Goal: Browse casually

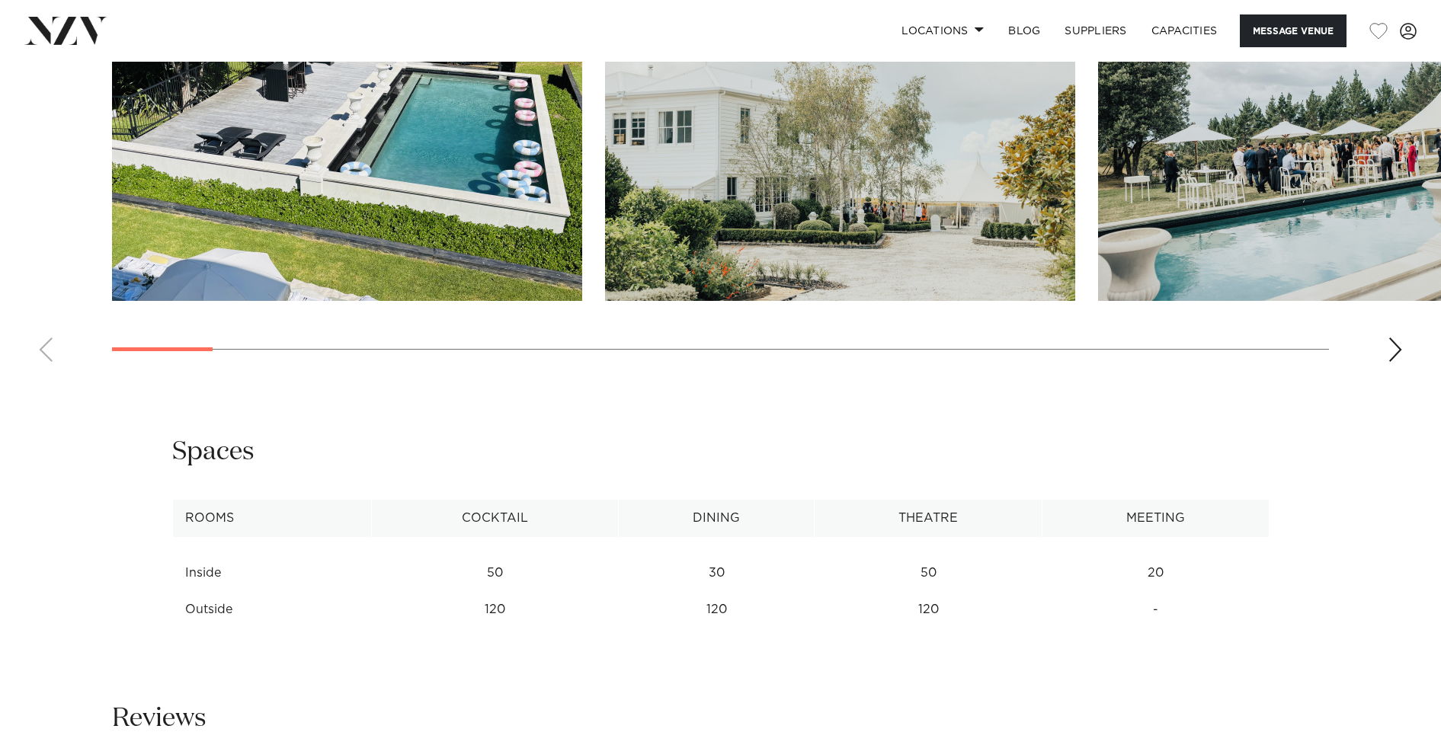
scroll to position [1640, 0]
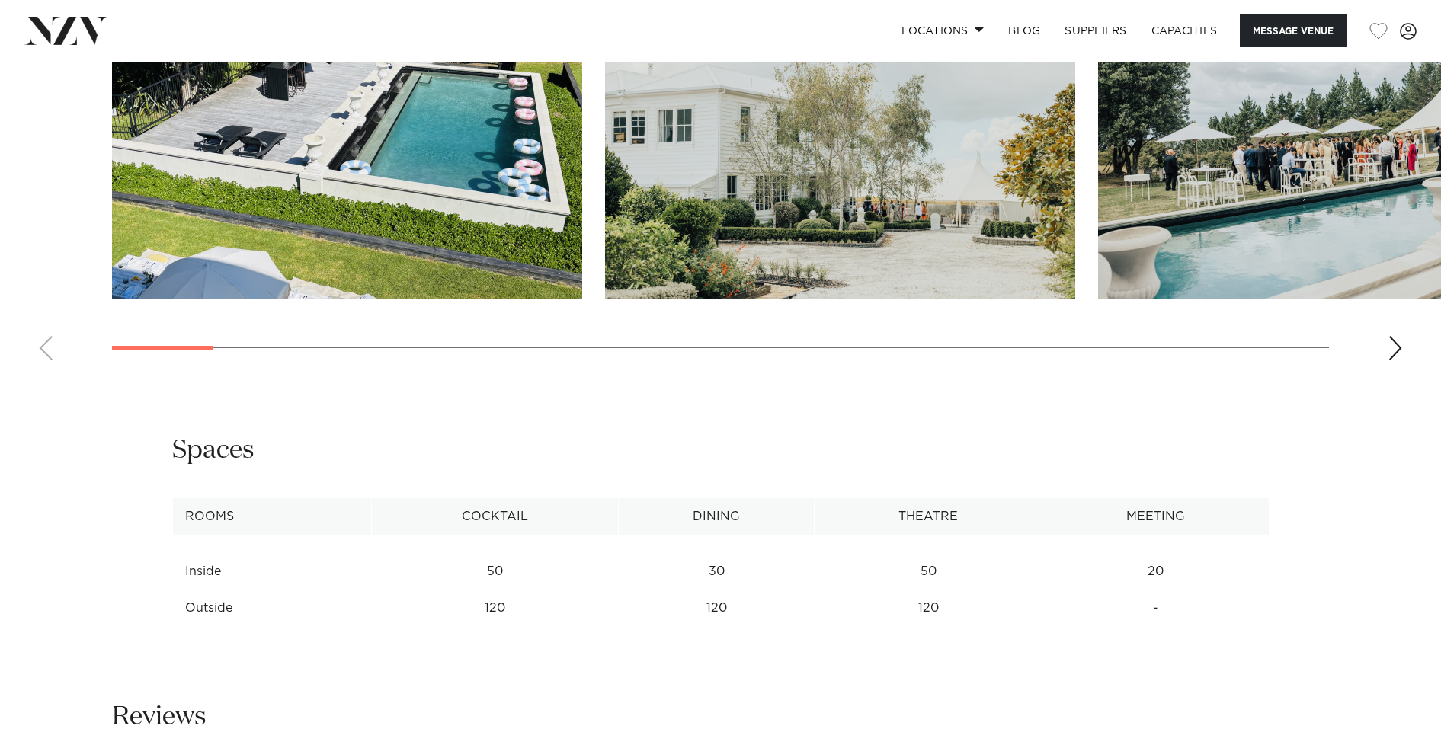
click at [1391, 348] on div "Next slide" at bounding box center [1395, 348] width 15 height 24
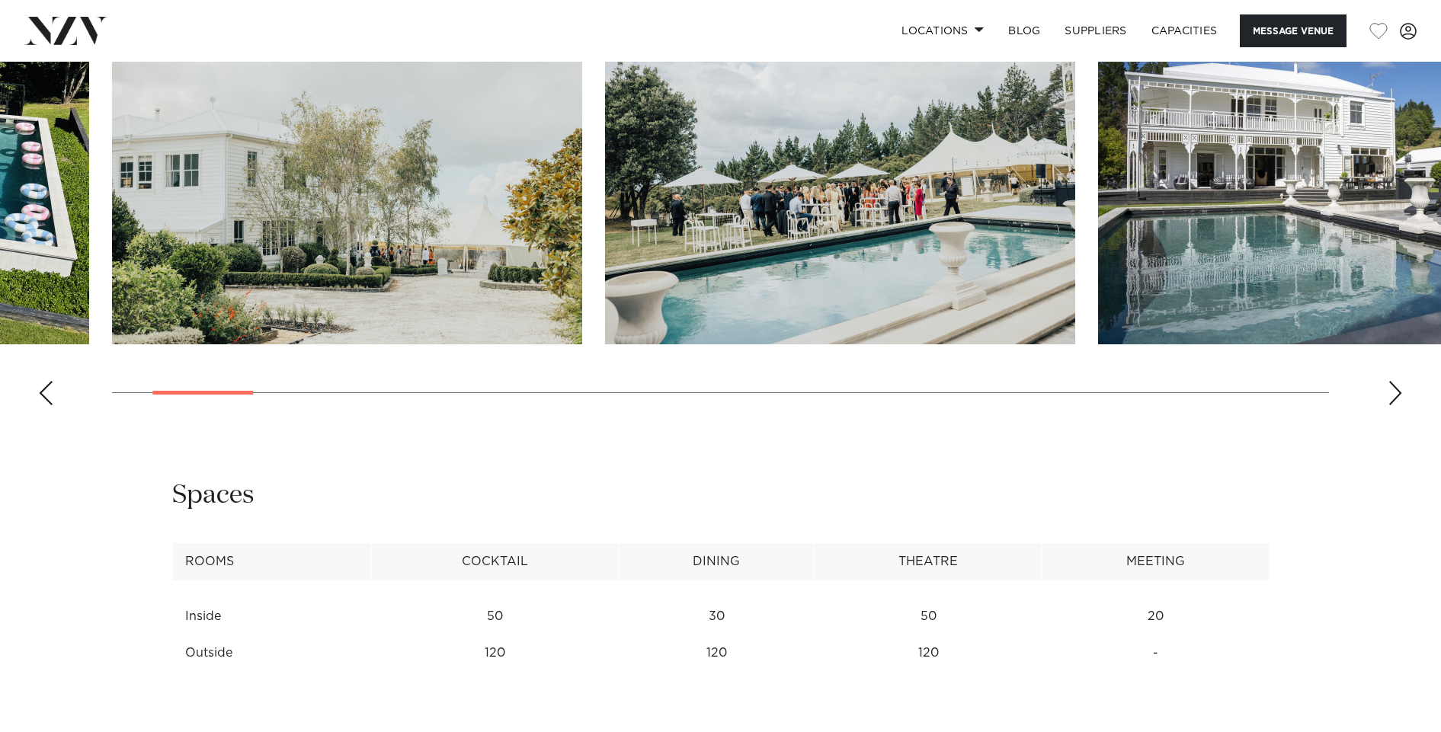
scroll to position [1429, 0]
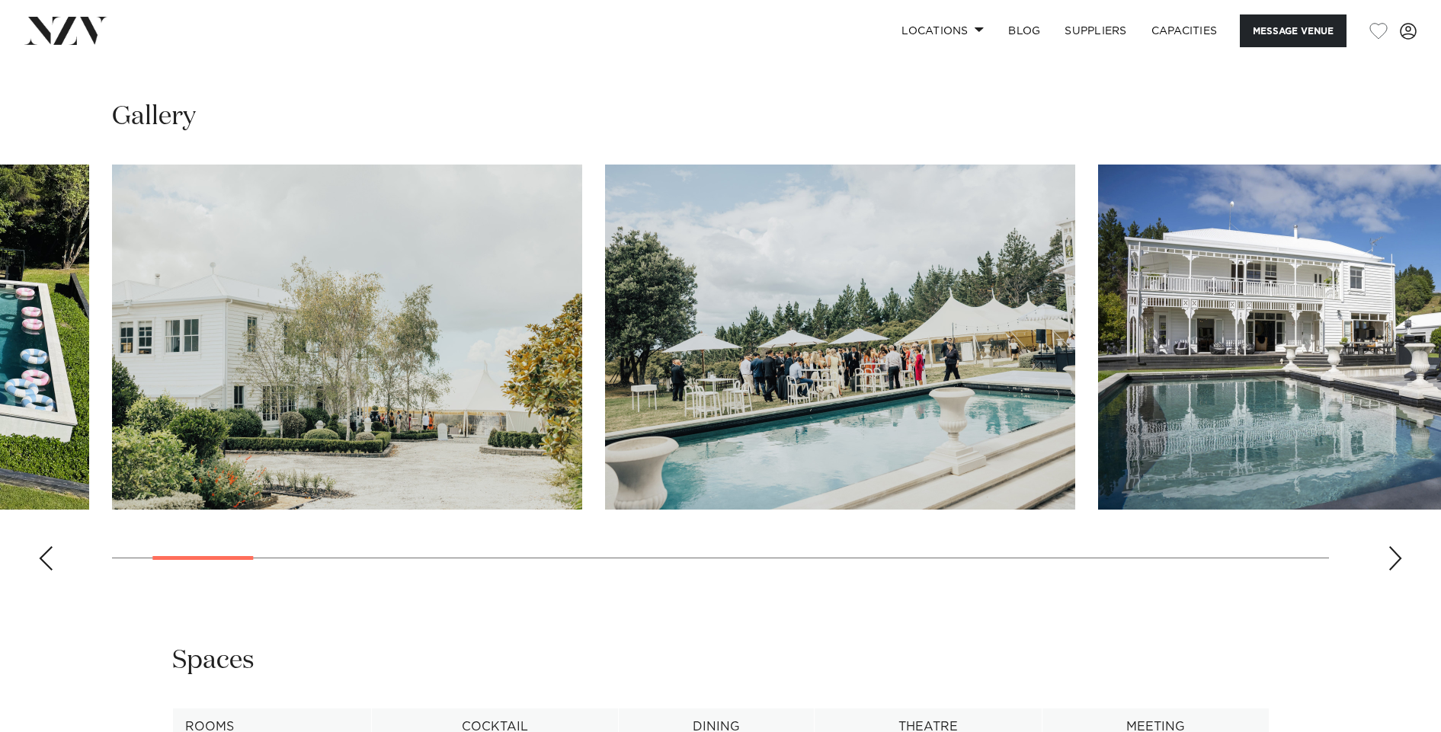
click at [1397, 554] on div "Next slide" at bounding box center [1395, 558] width 15 height 24
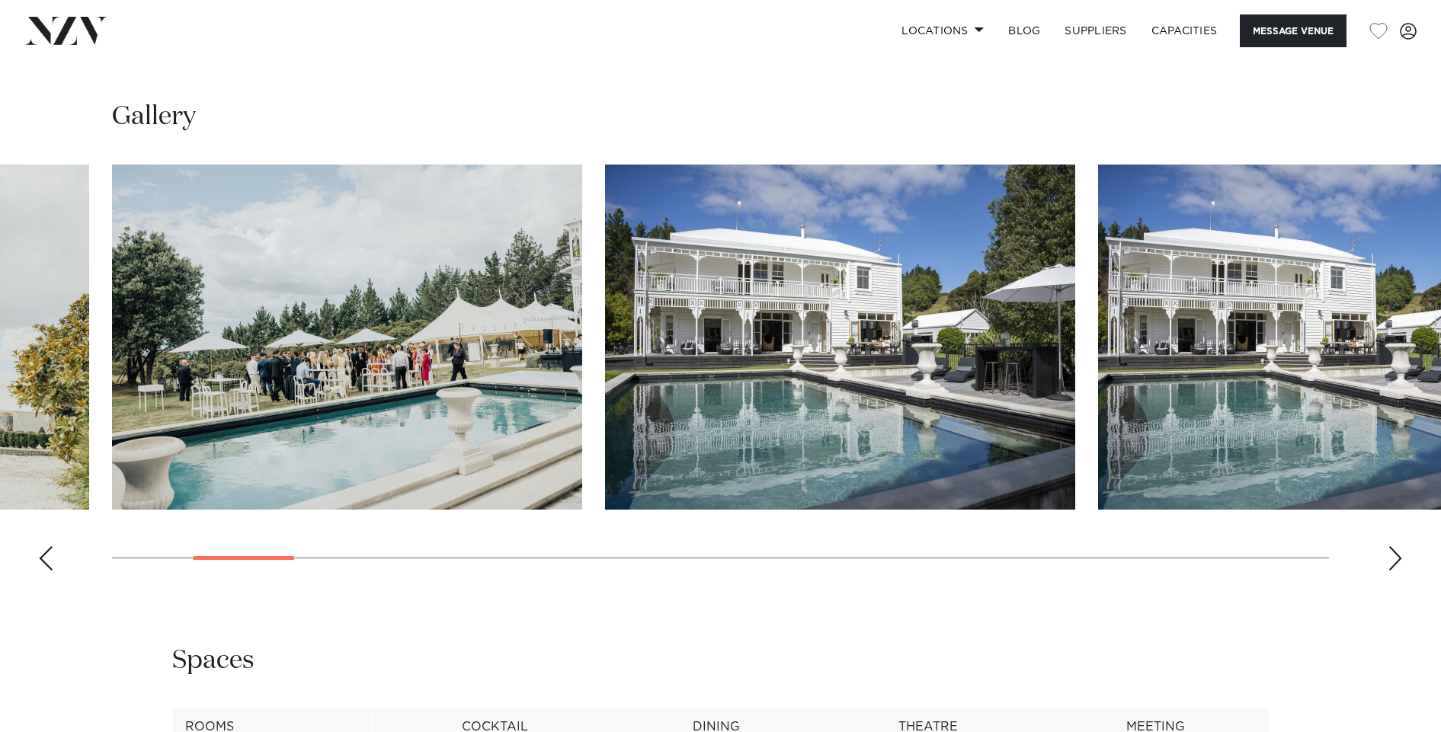
click at [1398, 557] on div "Next slide" at bounding box center [1395, 558] width 15 height 24
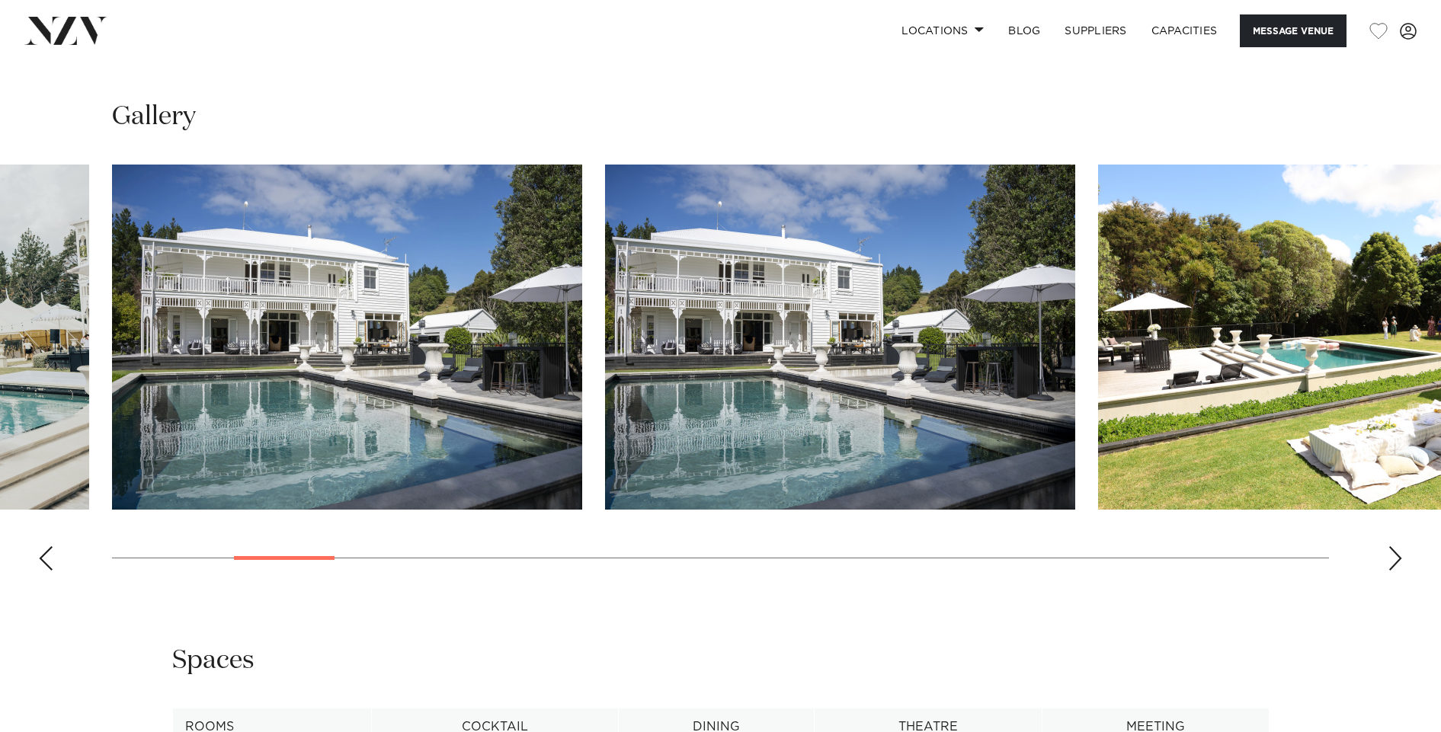
click at [1398, 557] on div "Next slide" at bounding box center [1395, 558] width 15 height 24
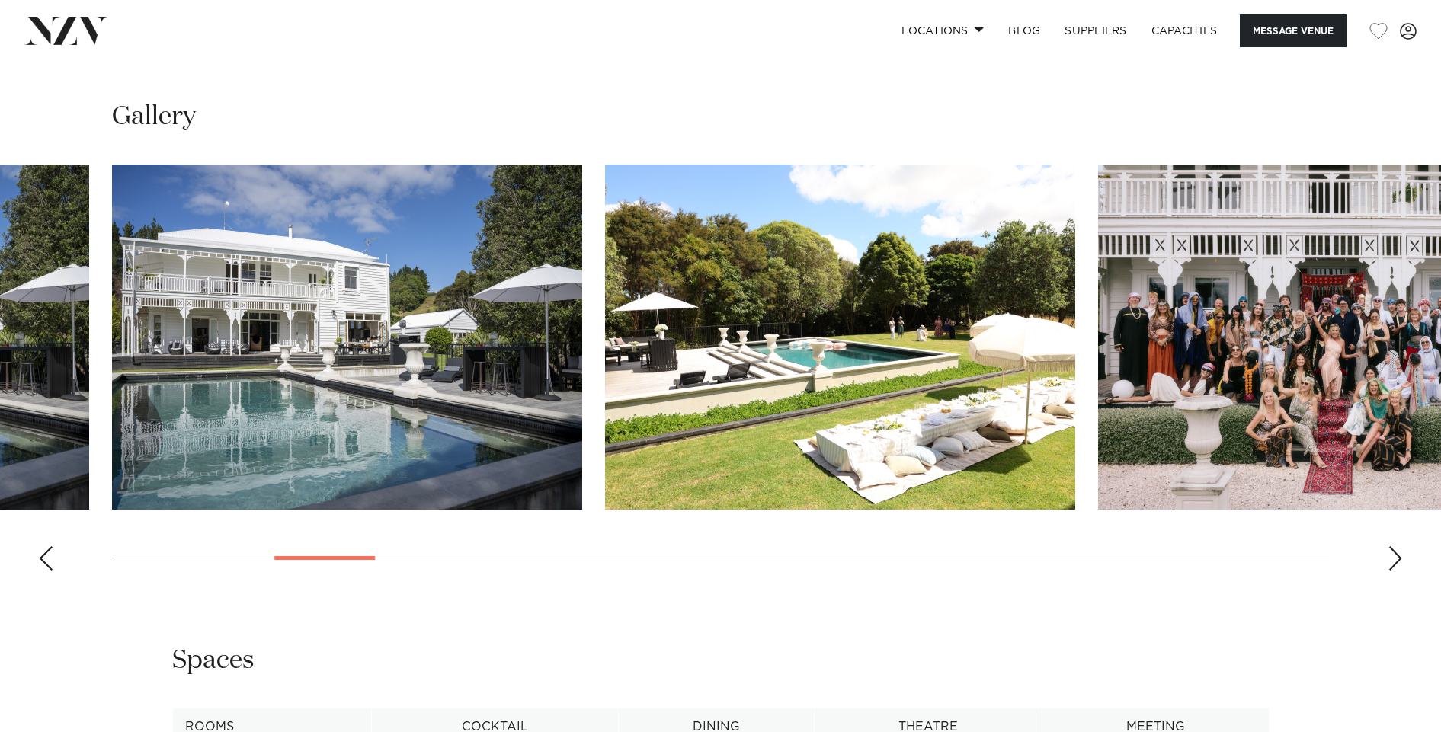
click at [1398, 557] on div "Next slide" at bounding box center [1395, 558] width 15 height 24
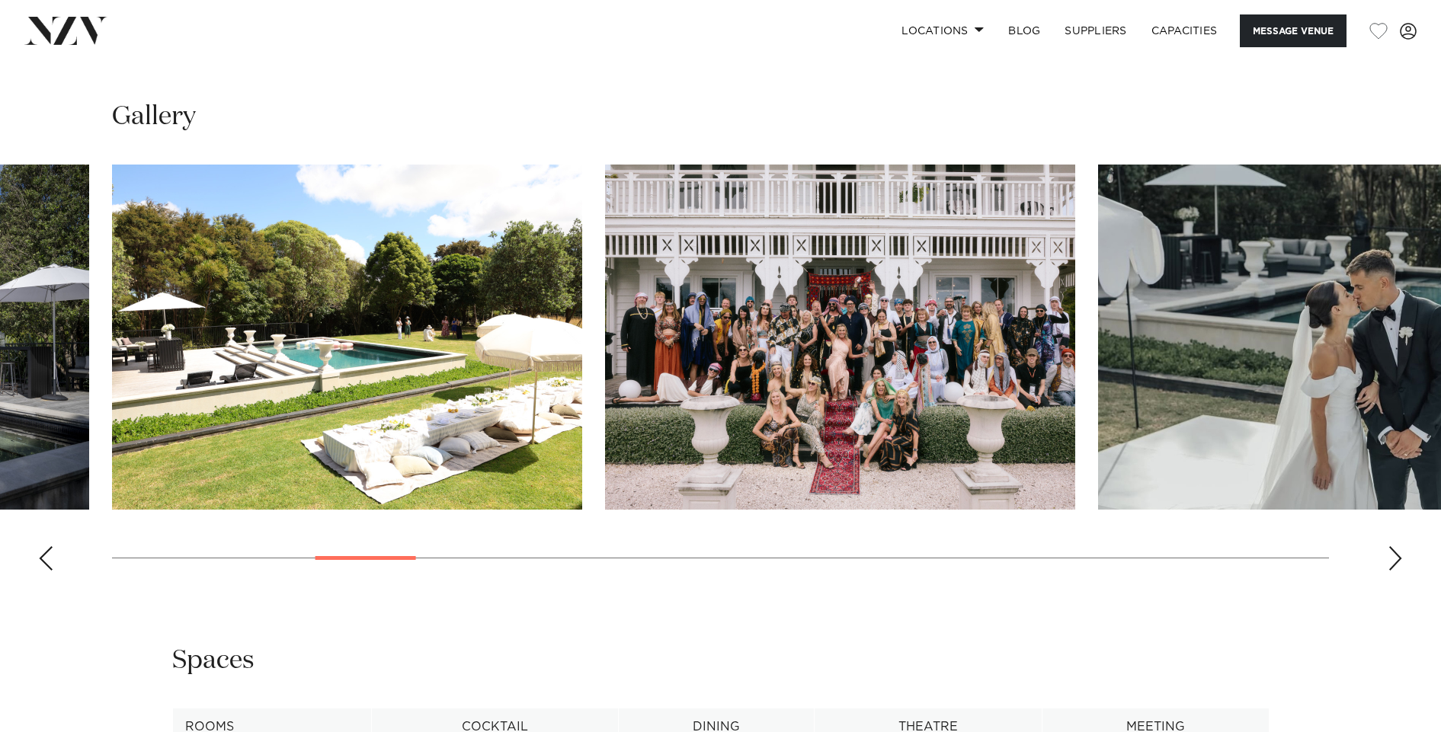
click at [1396, 556] on div "Next slide" at bounding box center [1395, 558] width 15 height 24
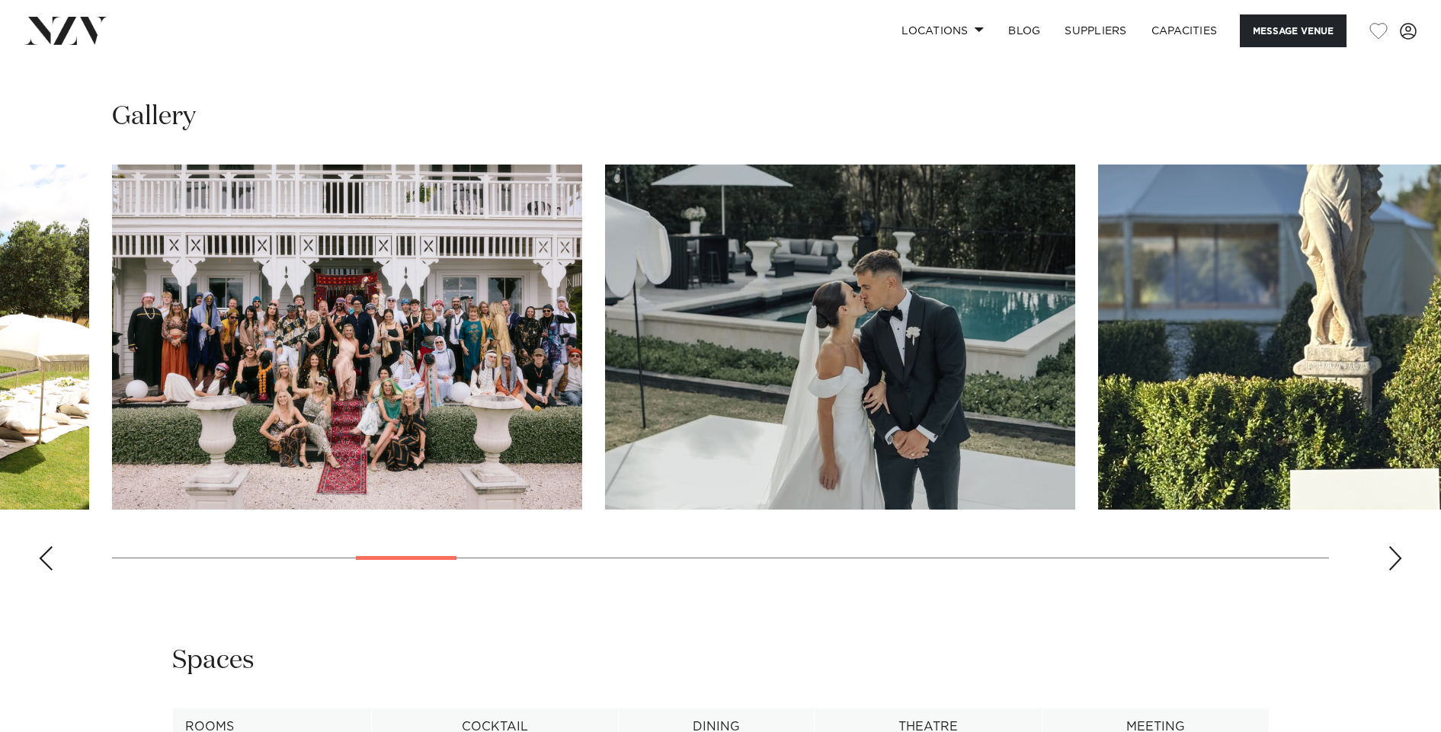
click at [1396, 556] on div "Next slide" at bounding box center [1395, 558] width 15 height 24
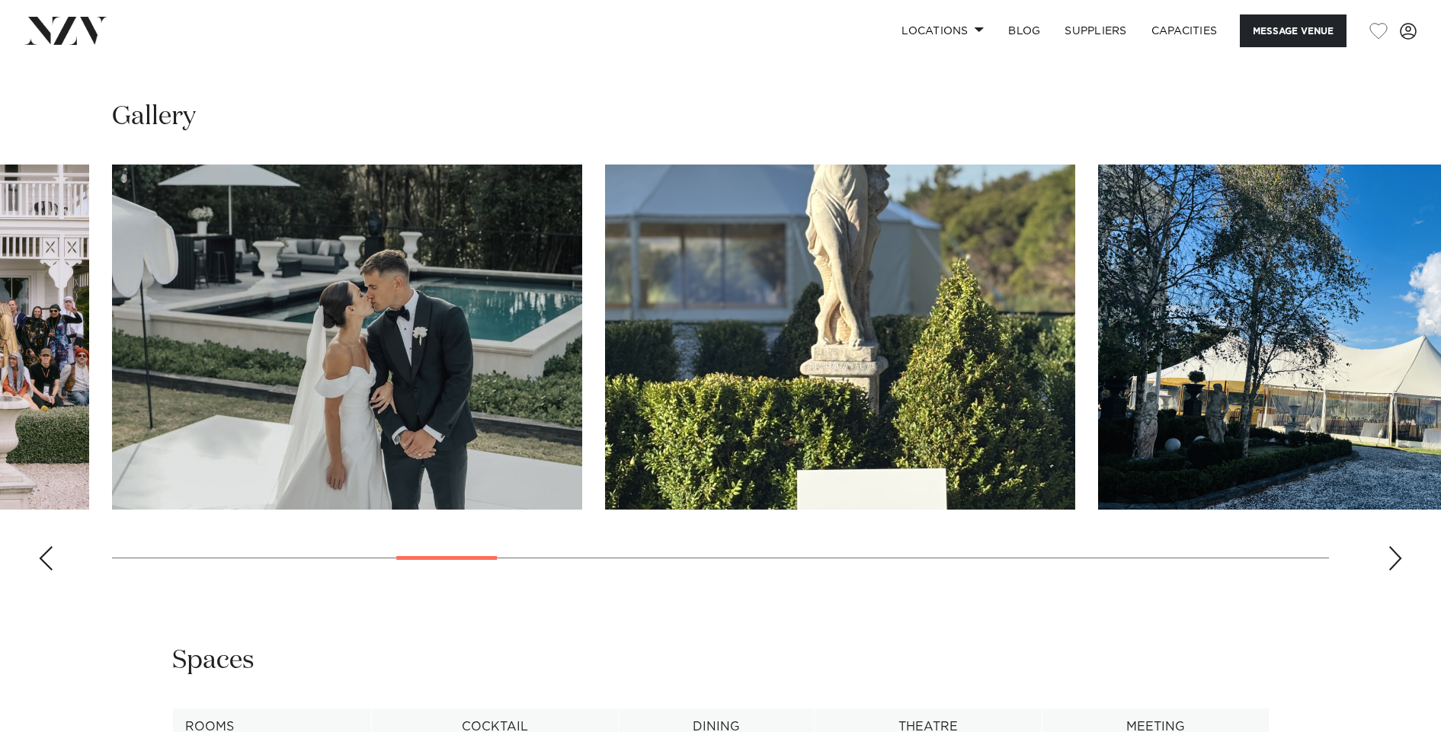
click at [1396, 556] on div "Next slide" at bounding box center [1395, 558] width 15 height 24
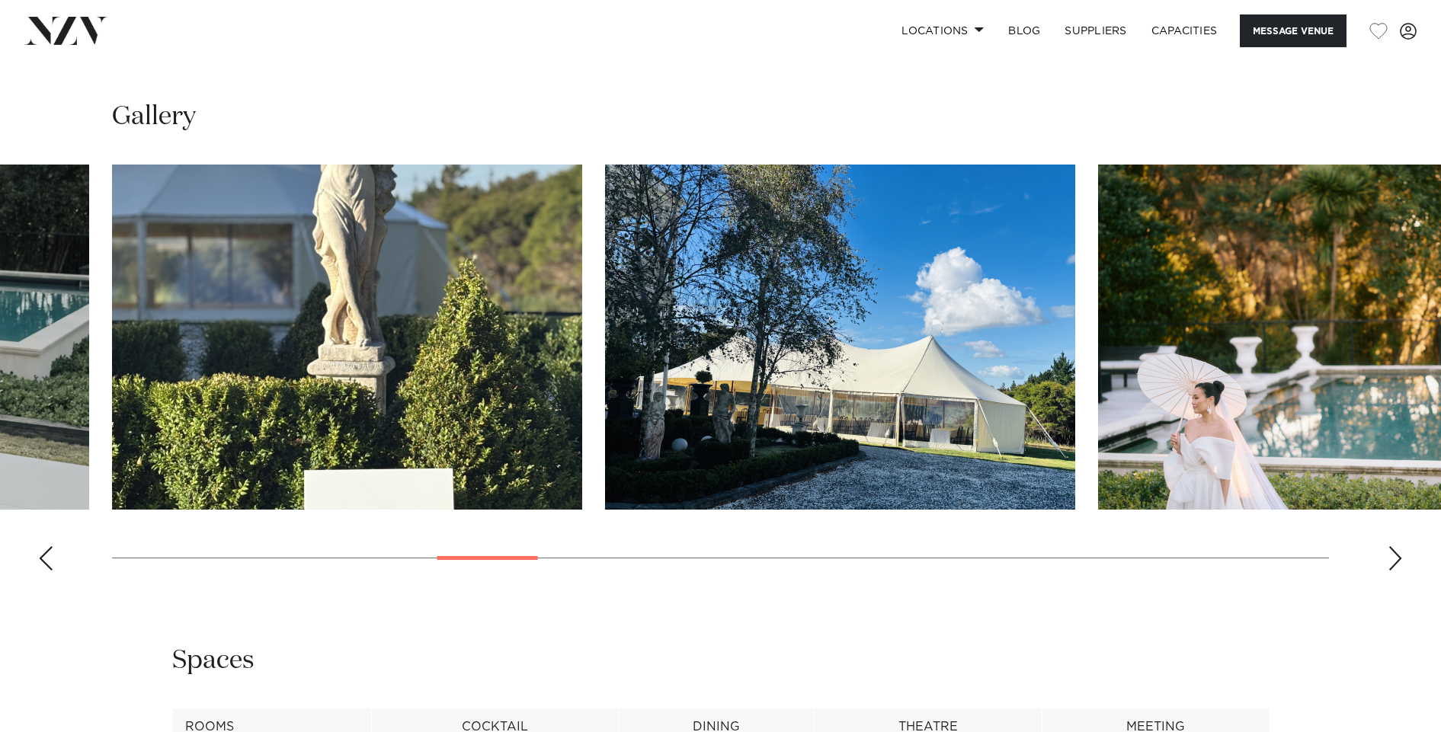
click at [1396, 556] on div "Next slide" at bounding box center [1395, 558] width 15 height 24
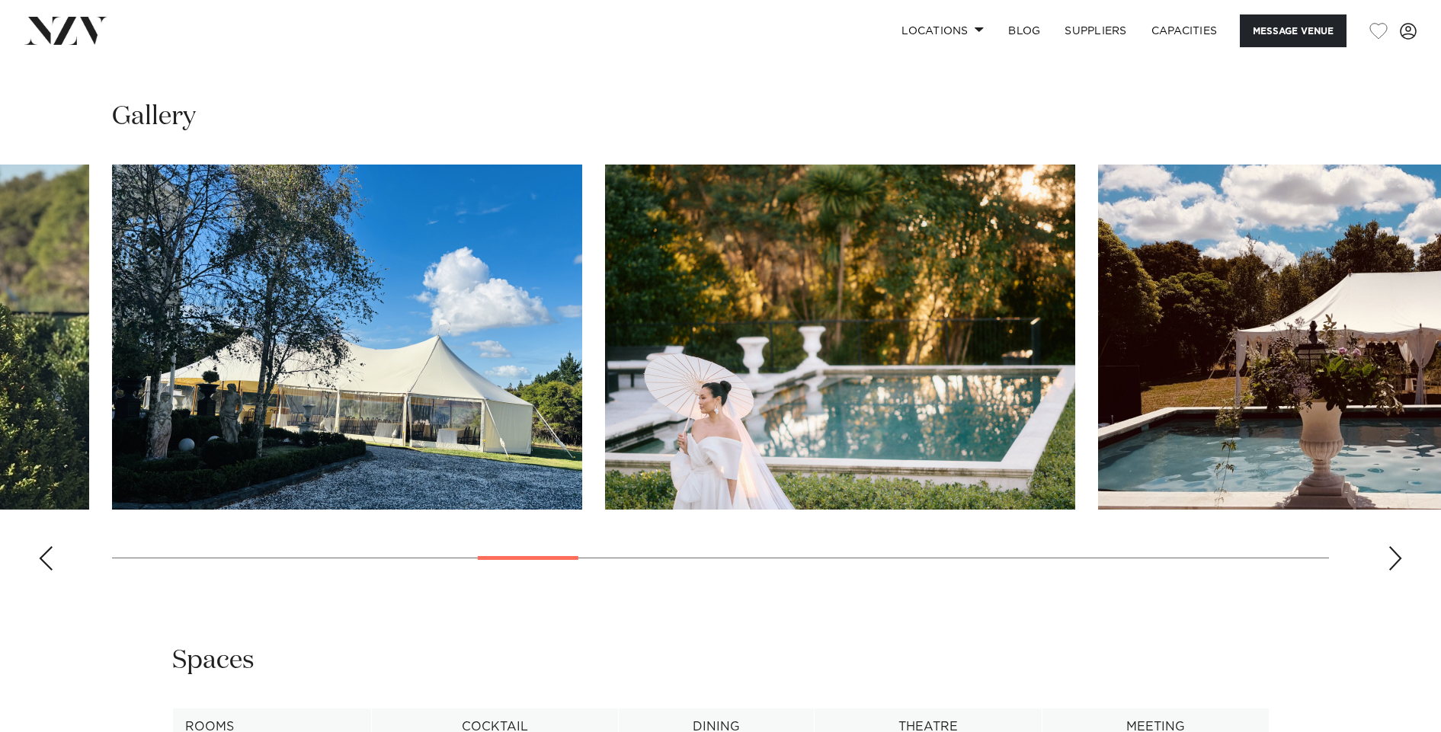
click at [1396, 556] on div "Next slide" at bounding box center [1395, 558] width 15 height 24
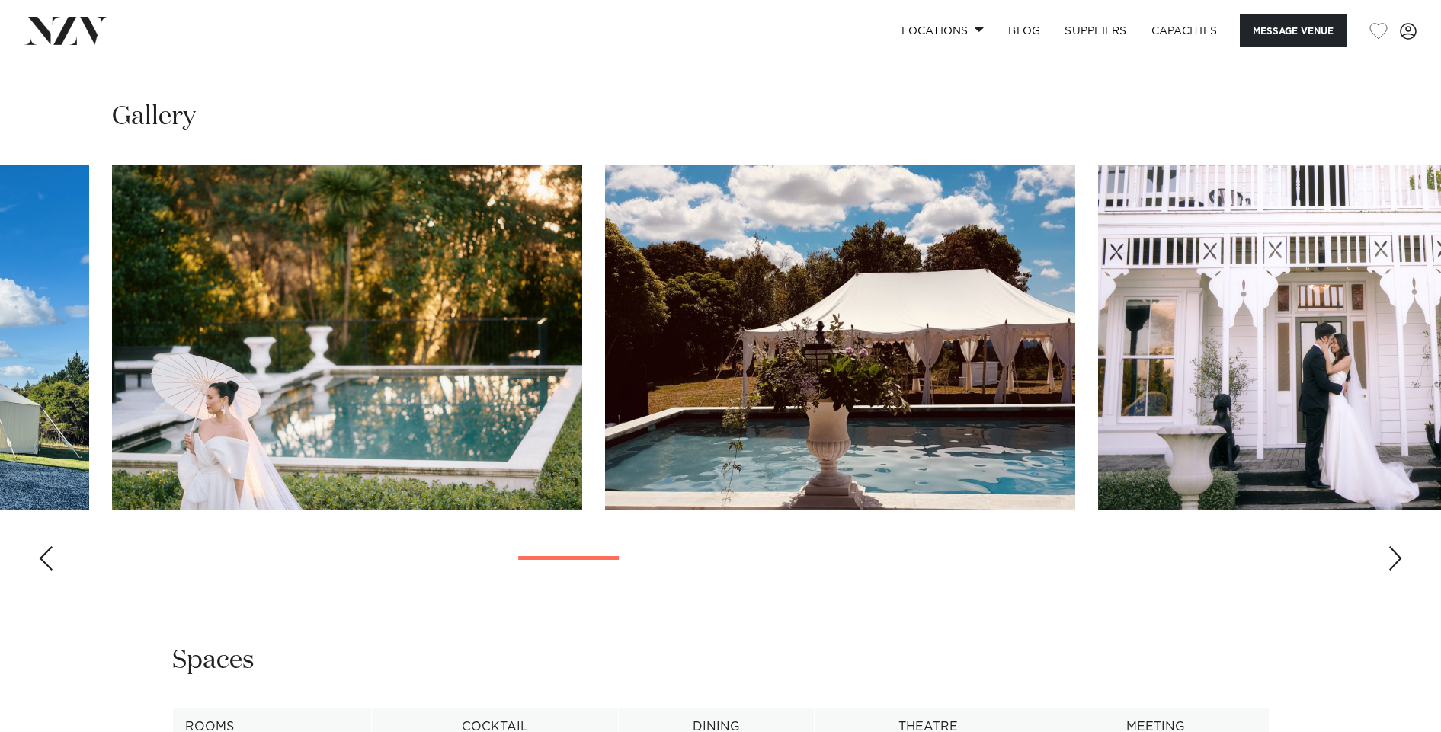
click at [1396, 556] on div "Next slide" at bounding box center [1395, 558] width 15 height 24
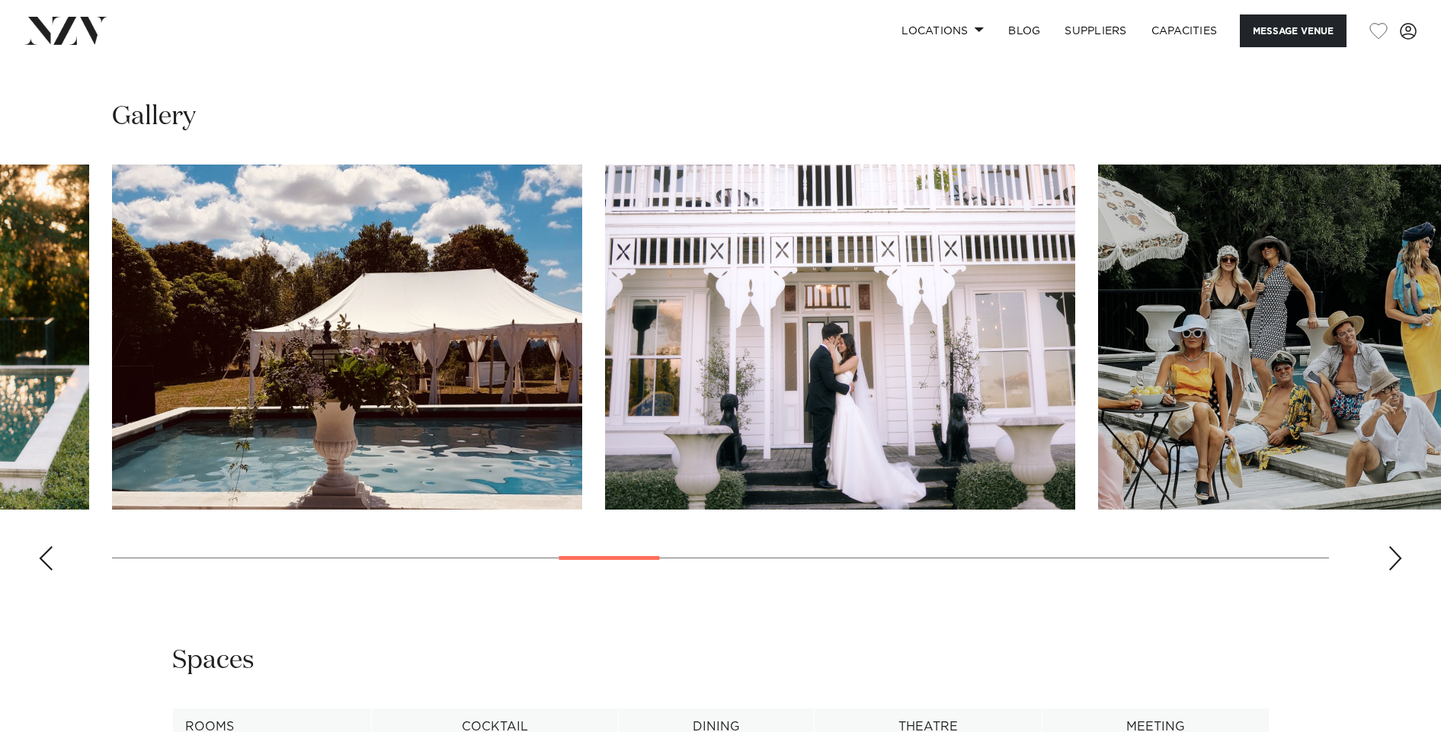
click at [1396, 556] on div "Next slide" at bounding box center [1395, 558] width 15 height 24
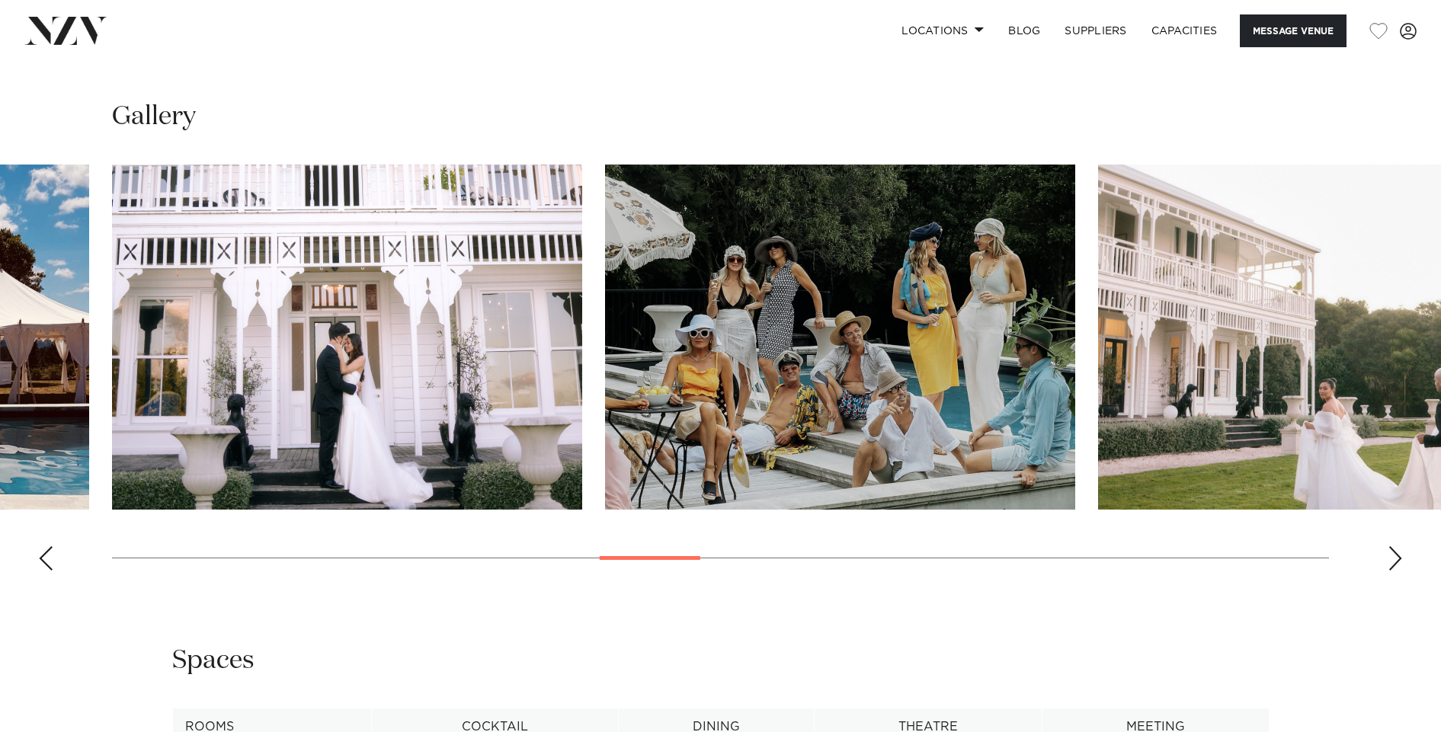
click at [1396, 556] on div "Next slide" at bounding box center [1395, 558] width 15 height 24
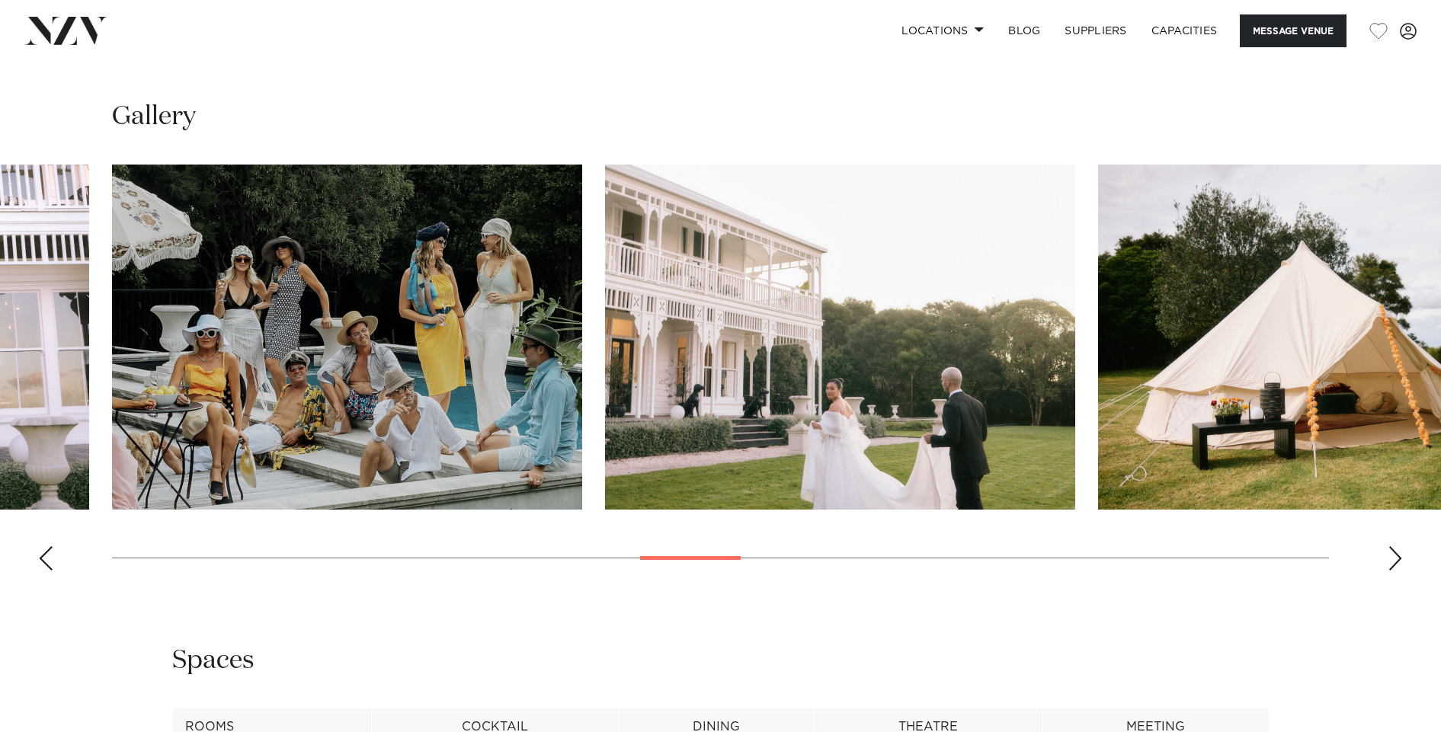
click at [1396, 556] on div "Next slide" at bounding box center [1395, 558] width 15 height 24
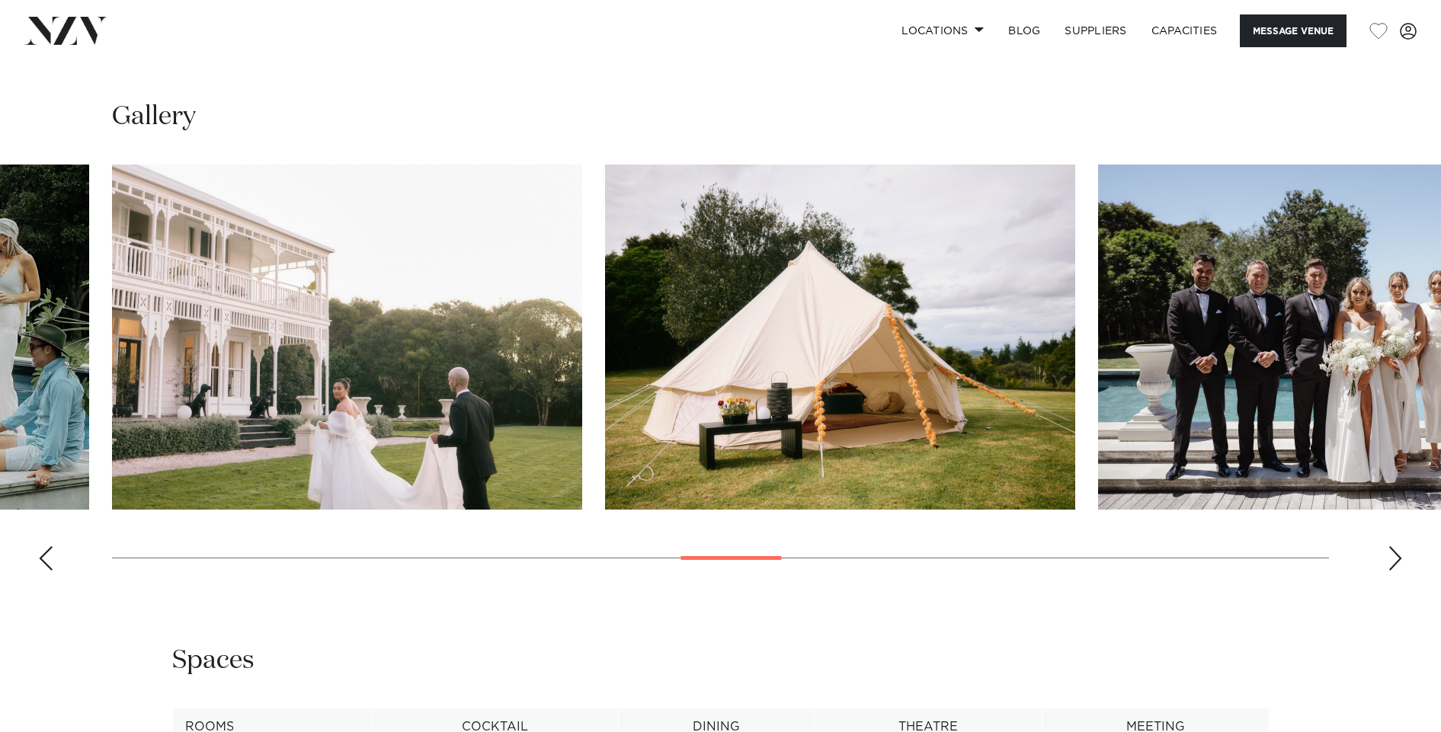
click at [1395, 556] on div "Next slide" at bounding box center [1395, 558] width 15 height 24
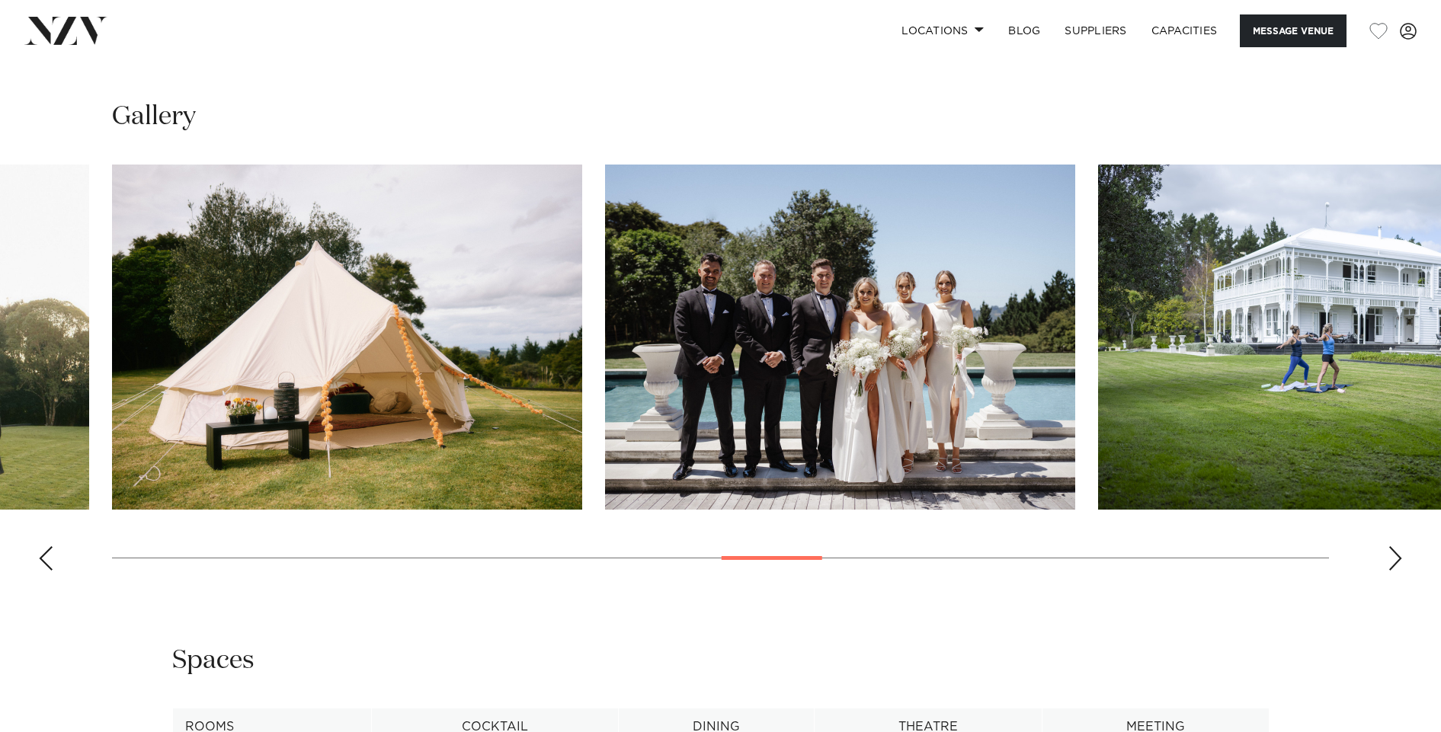
click at [1394, 555] on div "Next slide" at bounding box center [1395, 558] width 15 height 24
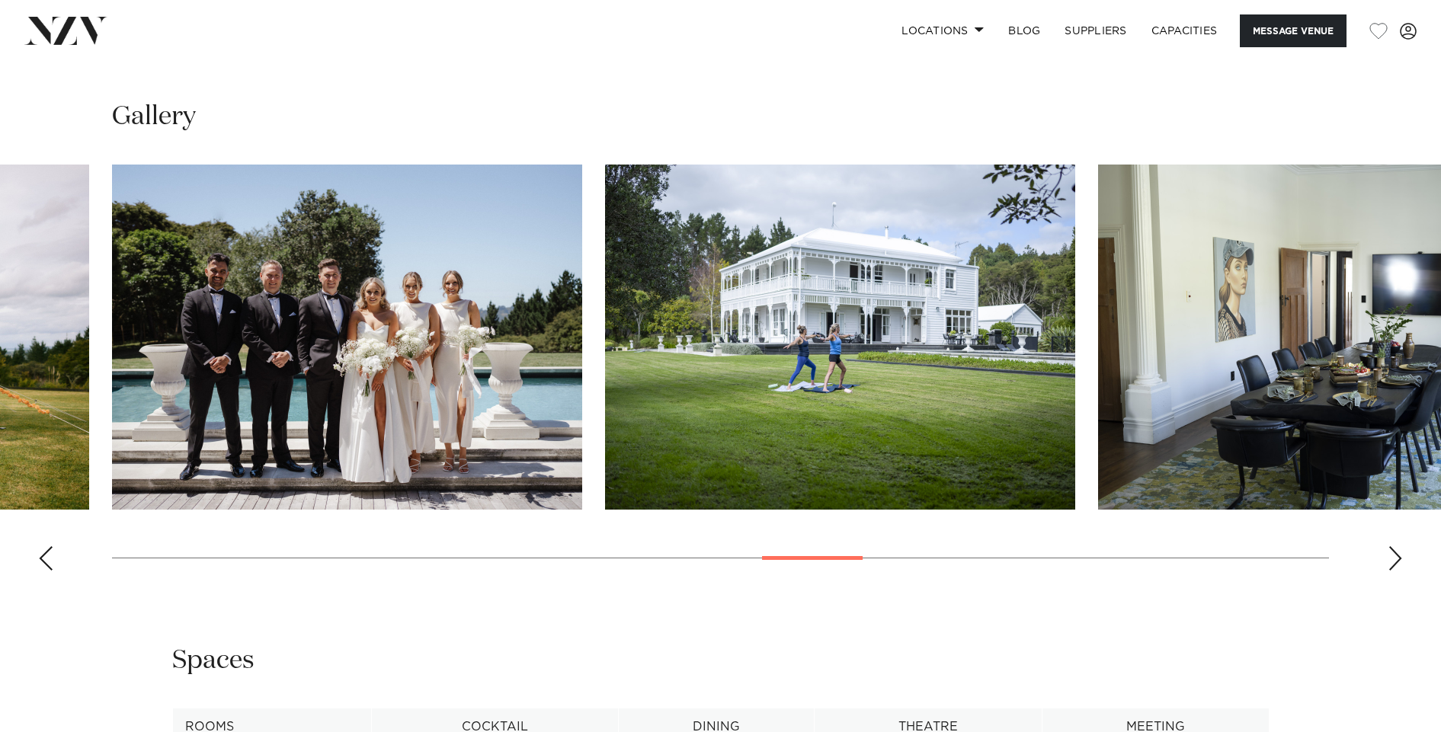
click at [1395, 557] on div "Next slide" at bounding box center [1395, 558] width 15 height 24
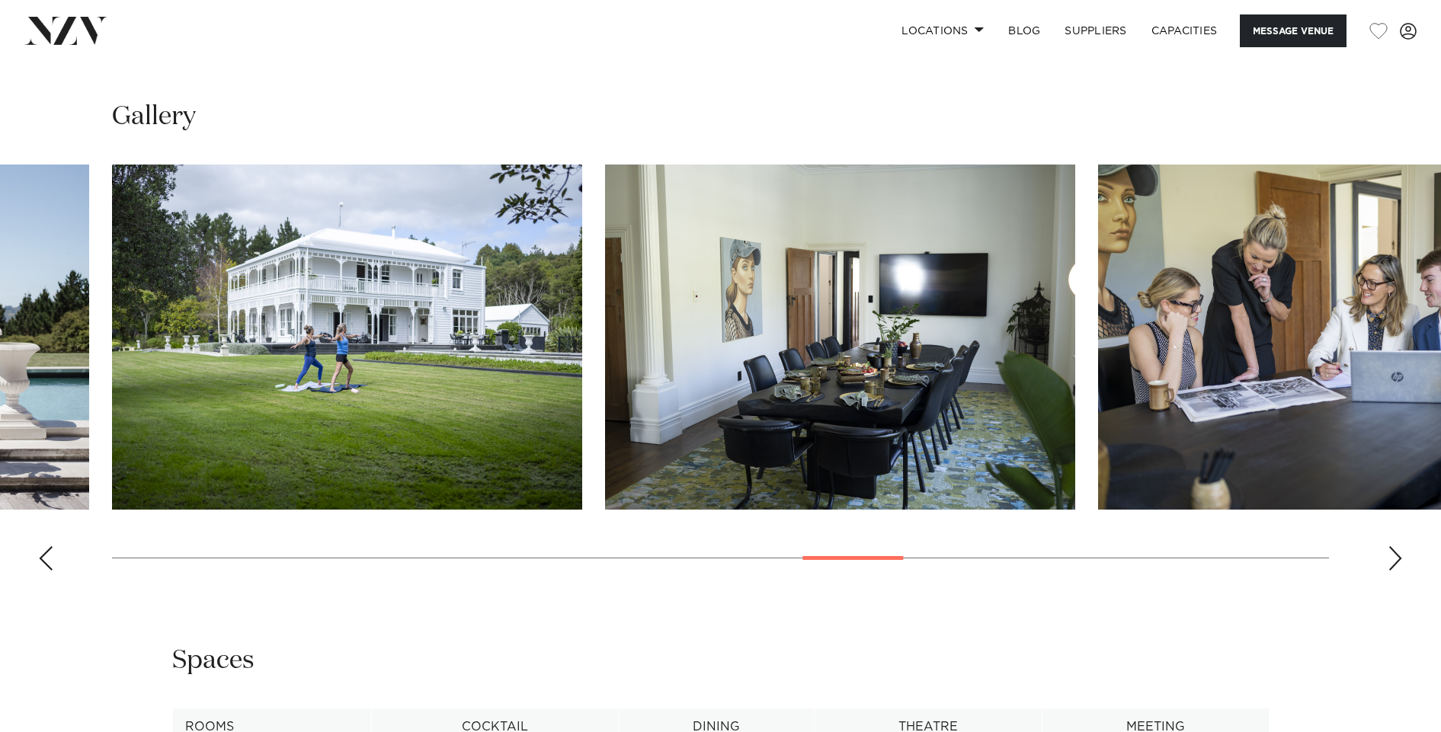
click at [1395, 557] on div "Next slide" at bounding box center [1395, 558] width 15 height 24
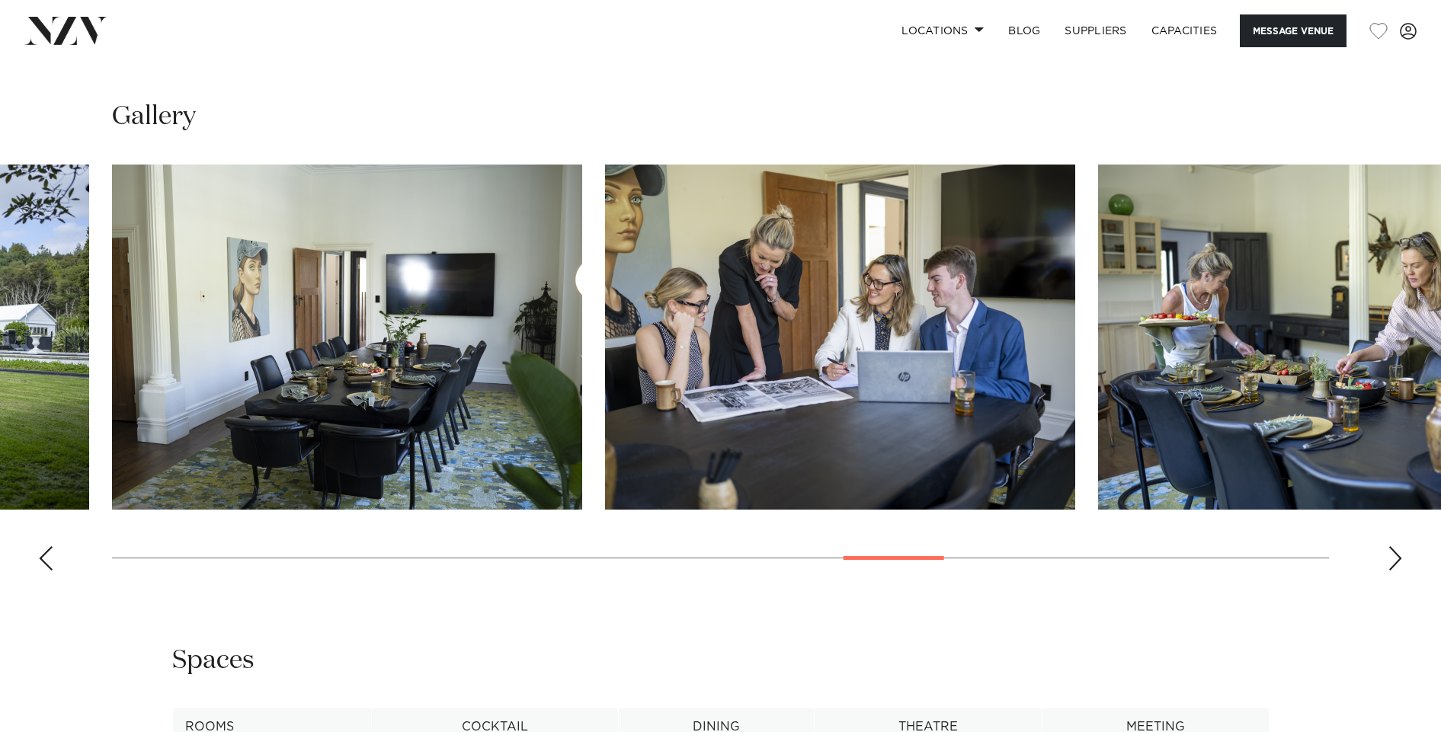
click at [1395, 557] on div "Next slide" at bounding box center [1395, 558] width 15 height 24
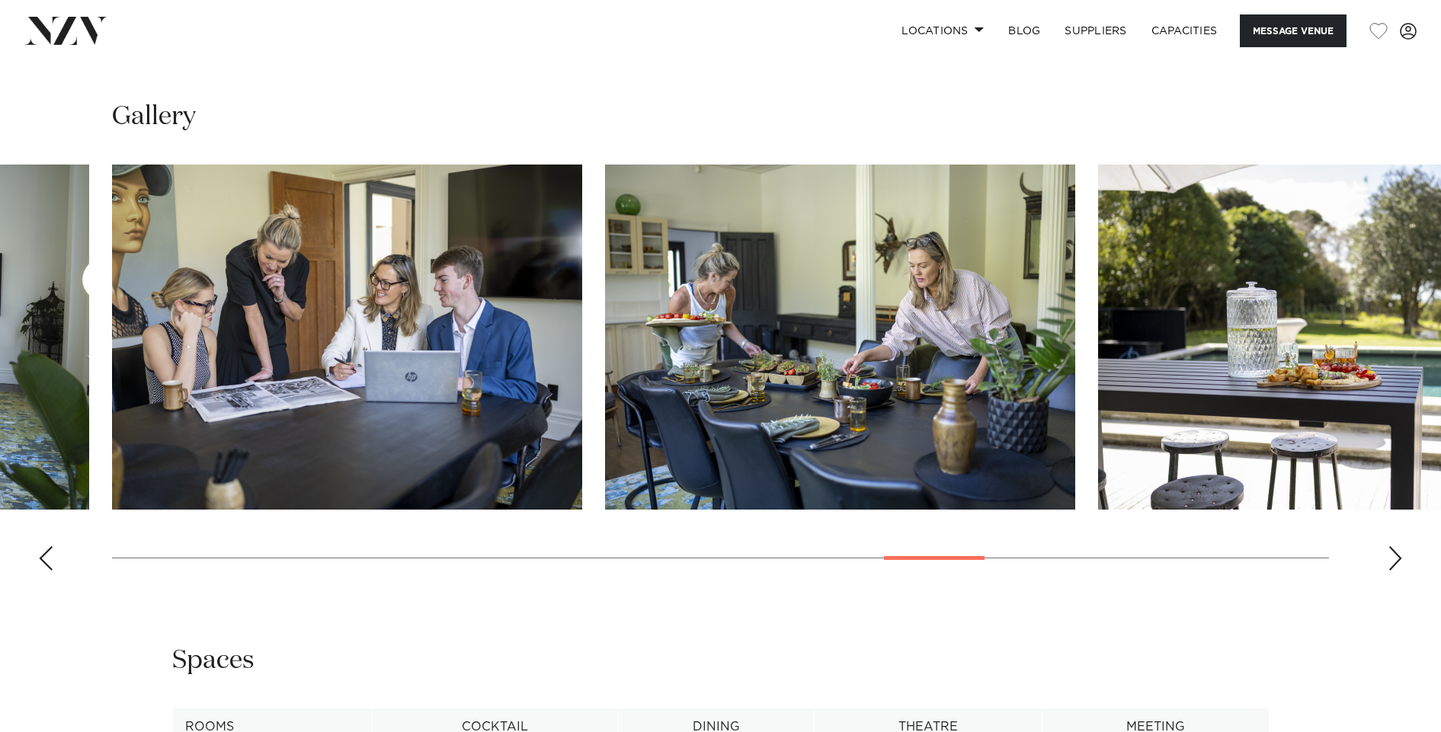
click at [1395, 557] on div "Next slide" at bounding box center [1395, 558] width 15 height 24
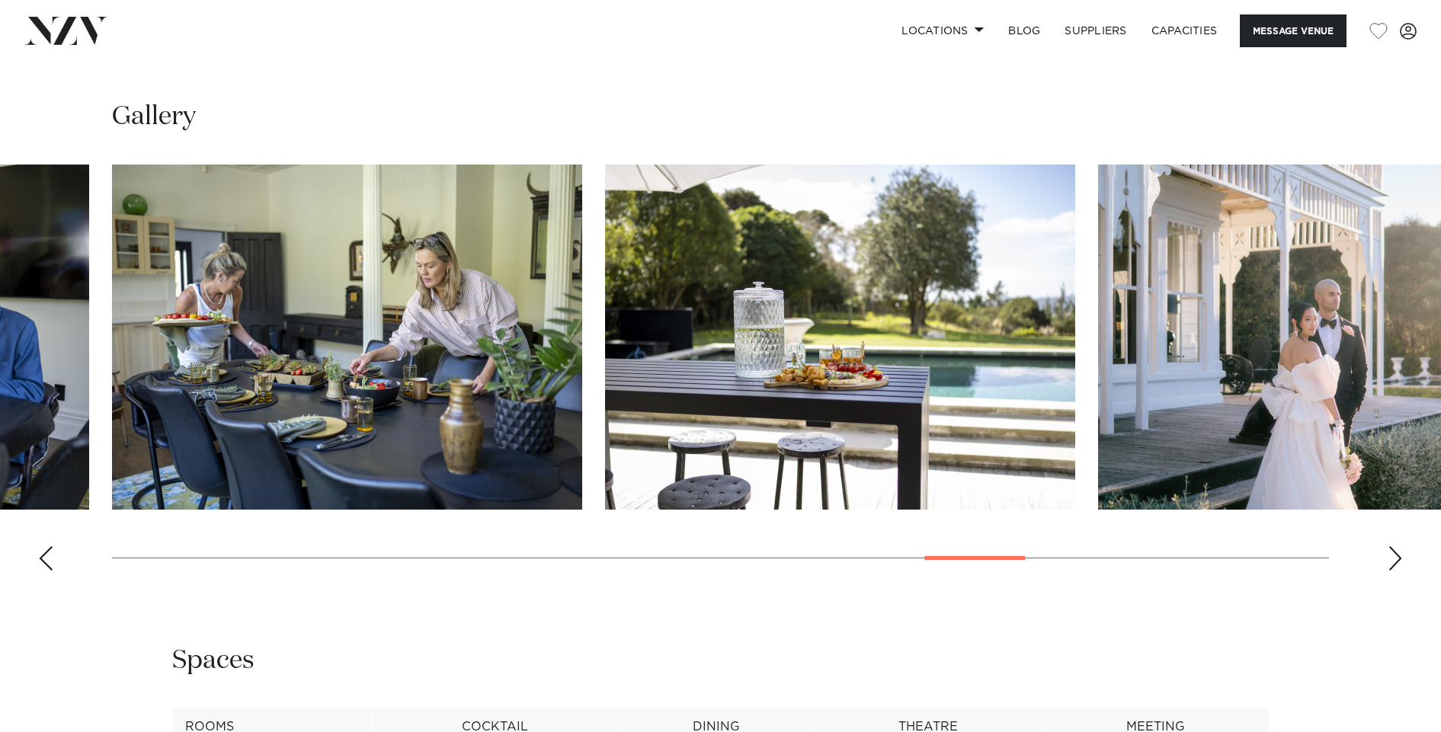
click at [1395, 557] on div "Next slide" at bounding box center [1395, 558] width 15 height 24
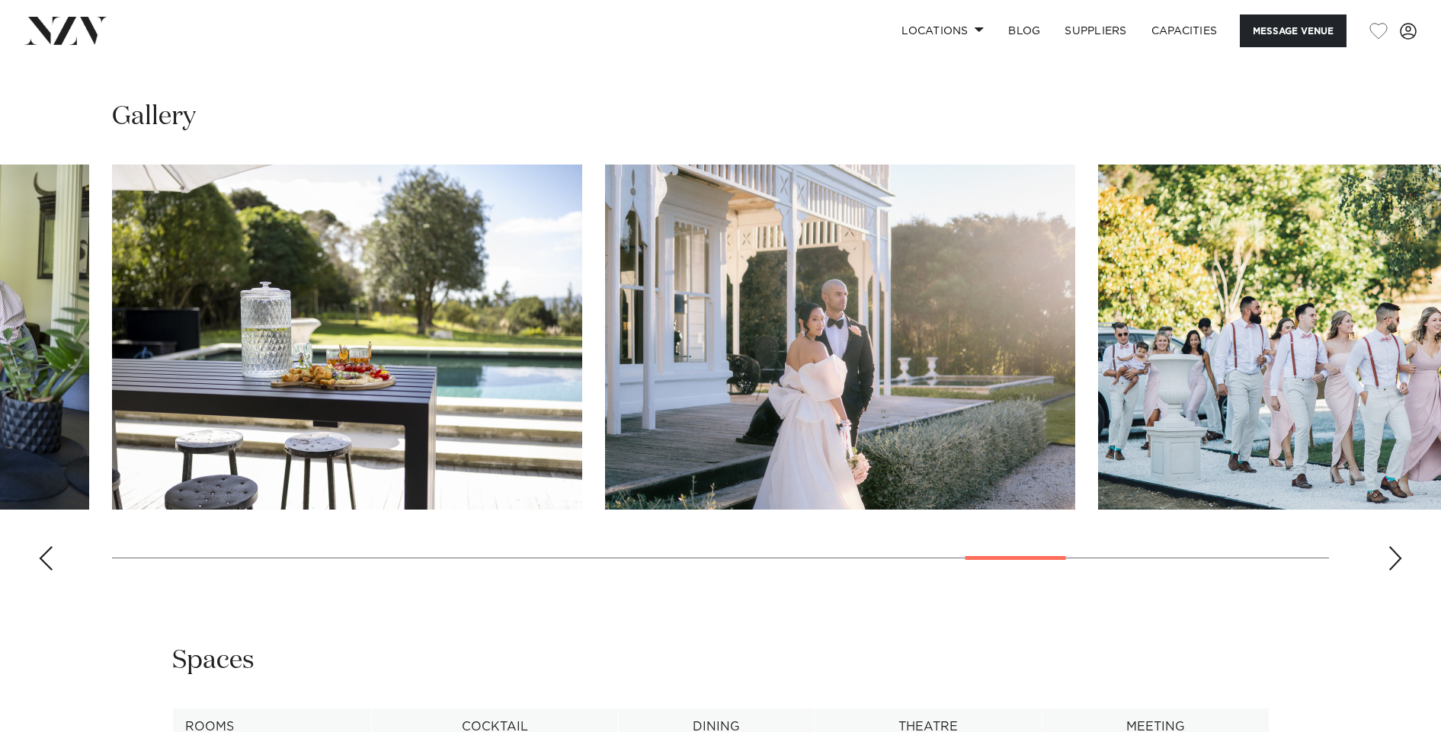
click at [1395, 557] on div "Next slide" at bounding box center [1395, 558] width 15 height 24
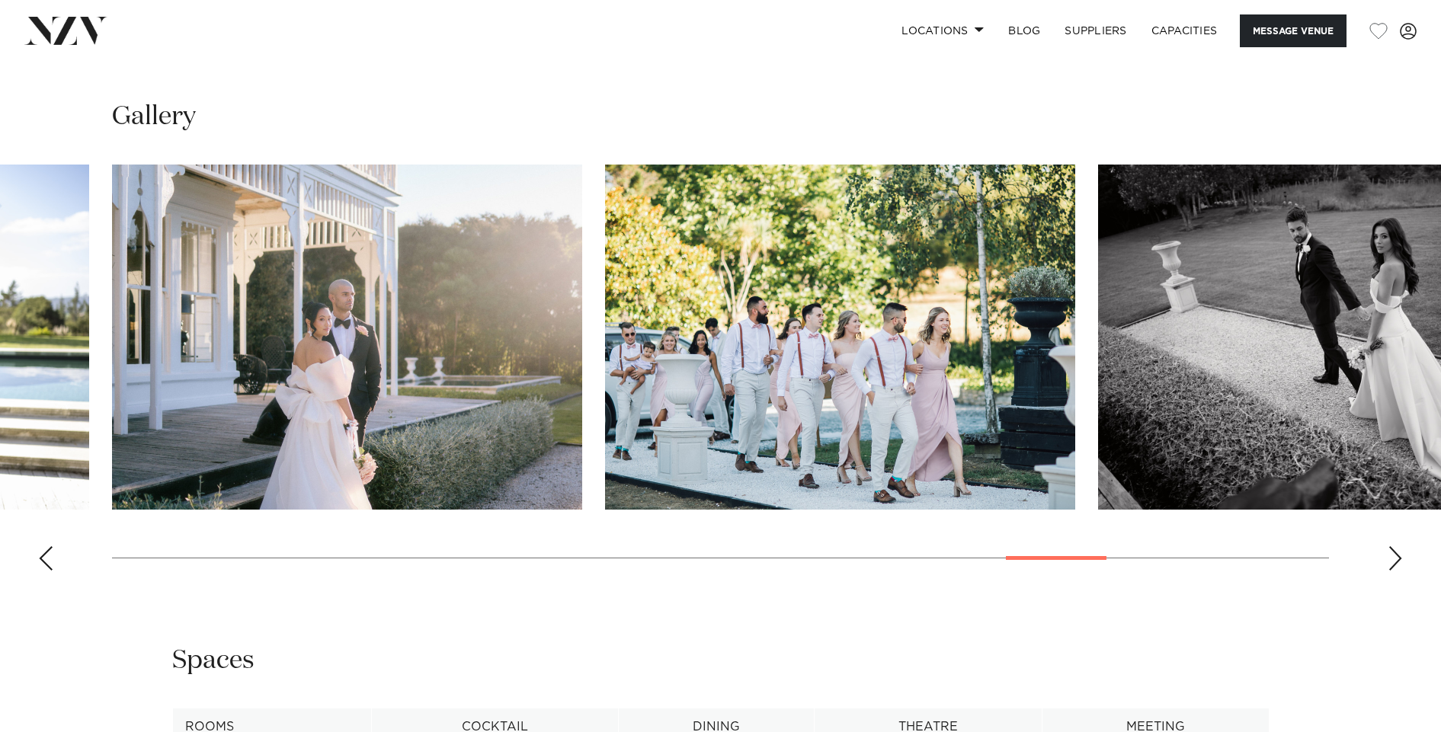
click at [1396, 559] on div "Next slide" at bounding box center [1395, 558] width 15 height 24
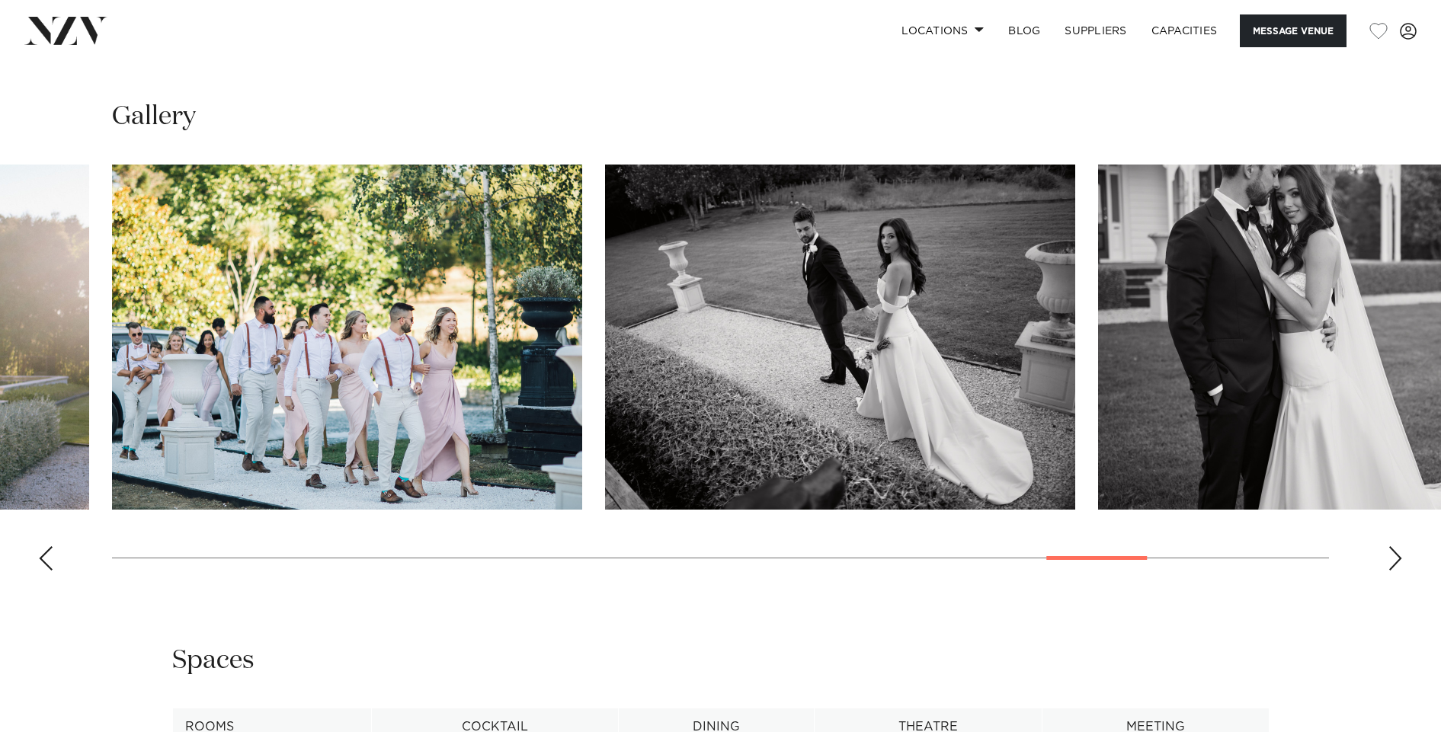
click at [1396, 559] on div "Next slide" at bounding box center [1395, 558] width 15 height 24
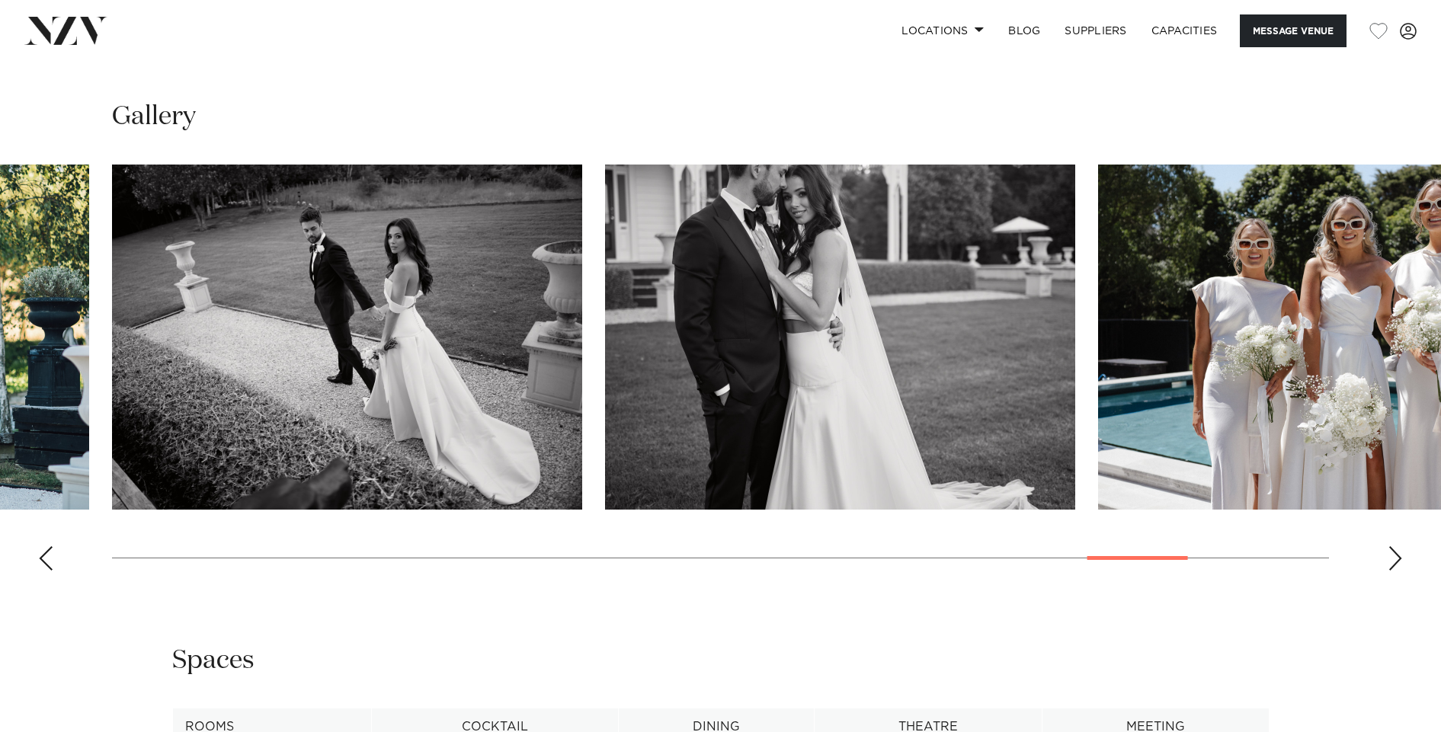
click at [1397, 559] on div "Next slide" at bounding box center [1395, 558] width 15 height 24
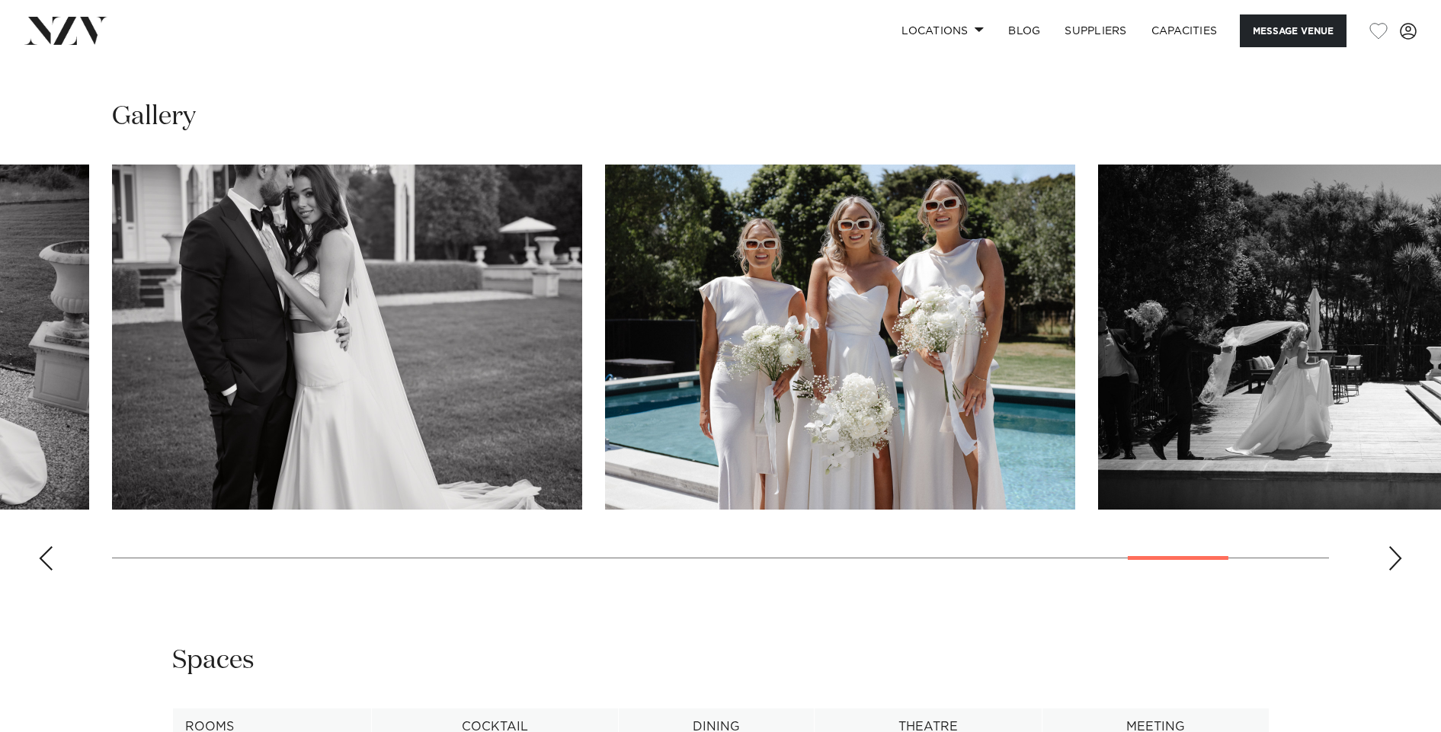
click at [1397, 559] on div "Next slide" at bounding box center [1395, 558] width 15 height 24
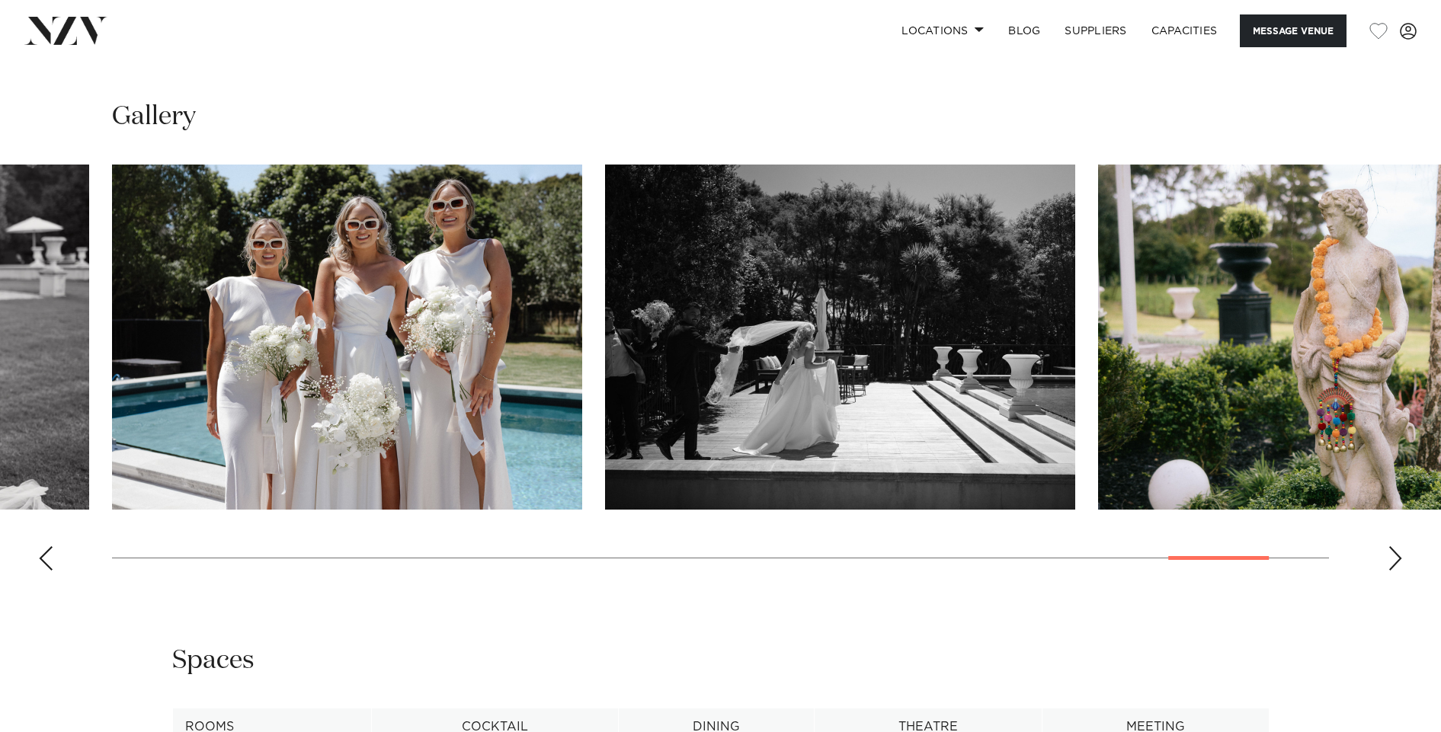
click at [1397, 559] on div "Next slide" at bounding box center [1395, 558] width 15 height 24
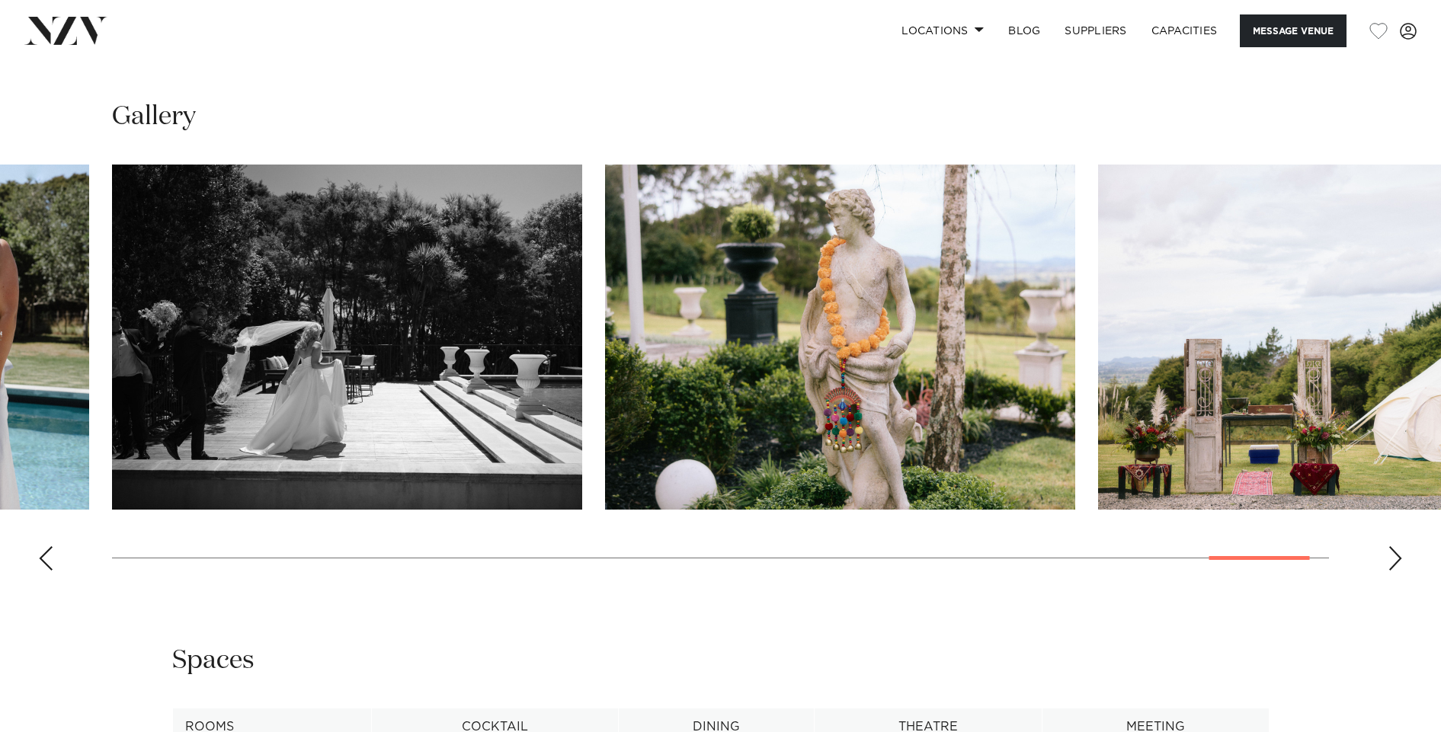
click at [1397, 559] on div "Next slide" at bounding box center [1395, 558] width 15 height 24
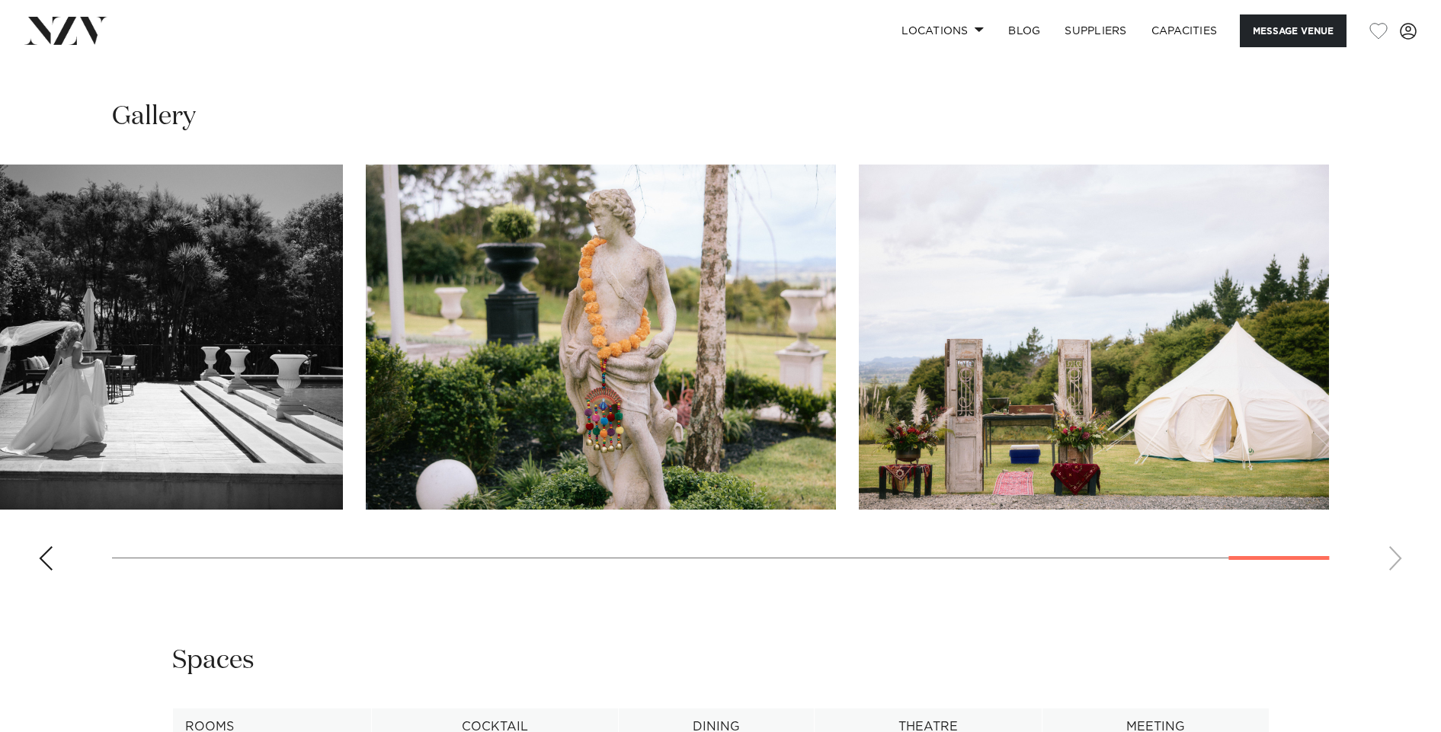
click at [1397, 559] on swiper-container at bounding box center [720, 374] width 1441 height 418
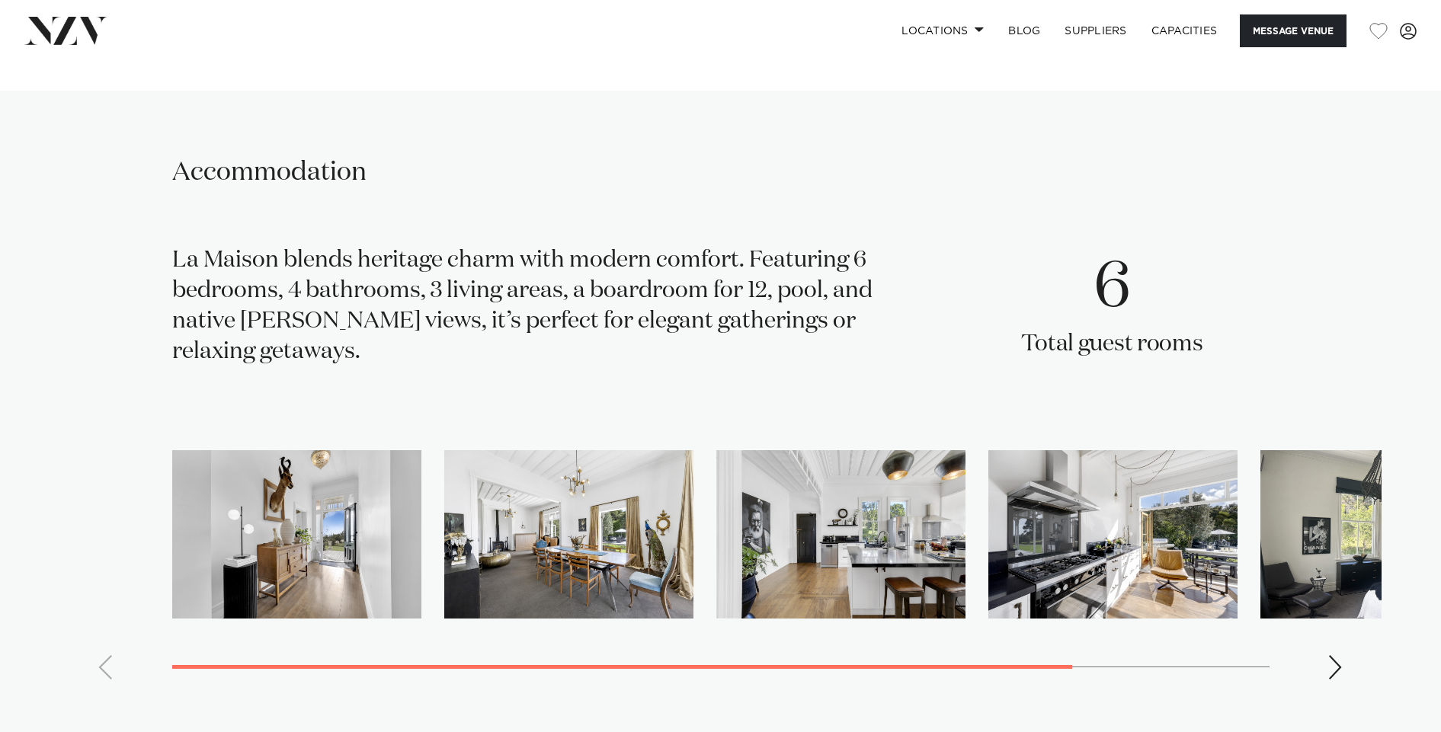
scroll to position [2924, 0]
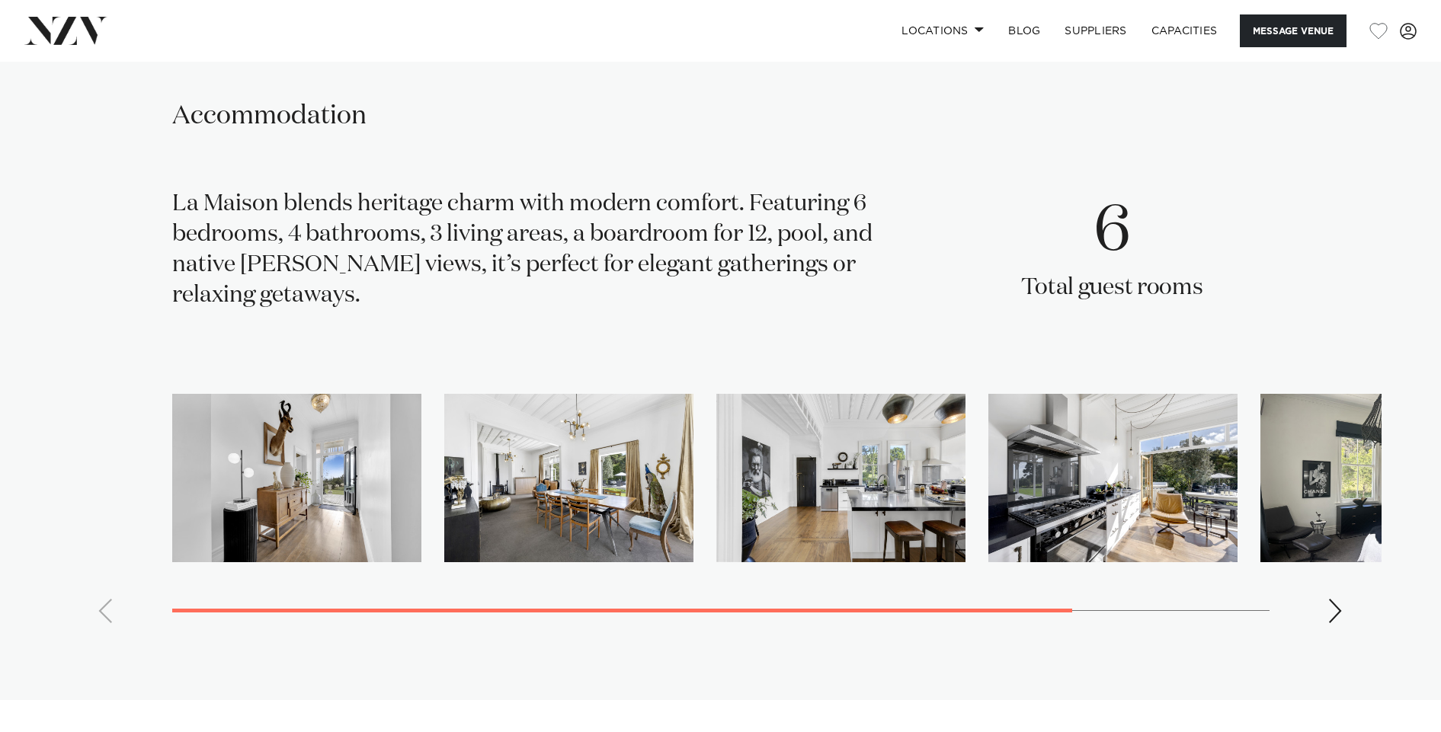
click at [1336, 614] on div "Next slide" at bounding box center [1335, 611] width 15 height 24
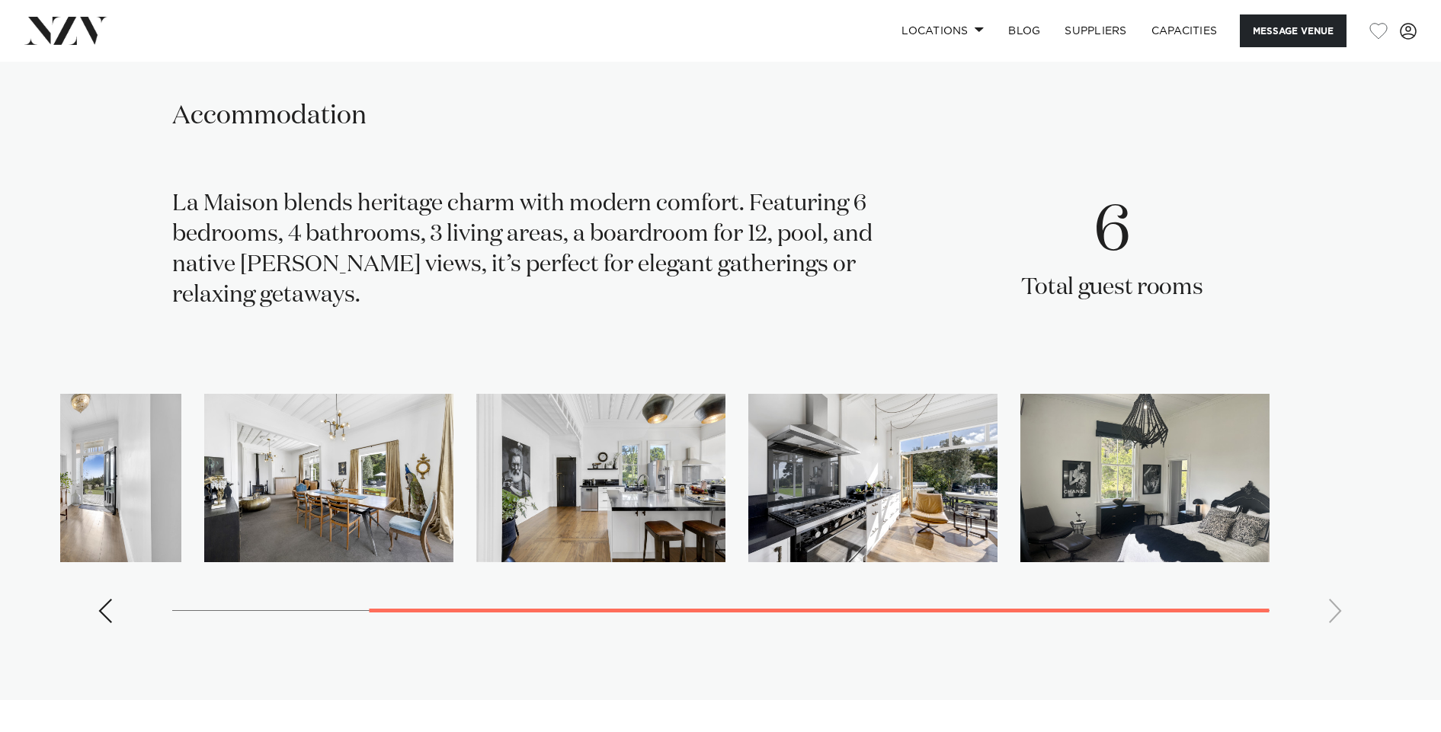
click at [1336, 613] on swiper-container at bounding box center [720, 515] width 1321 height 242
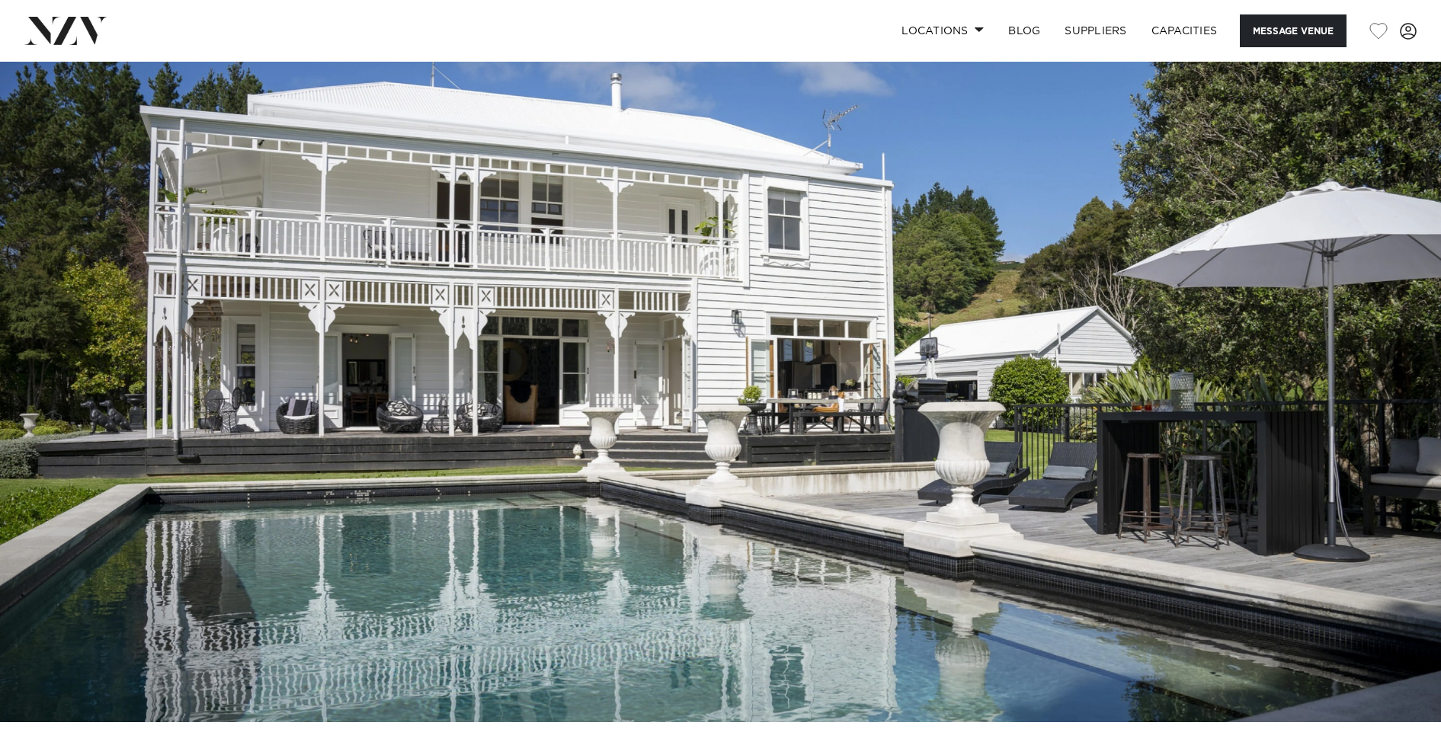
scroll to position [0, 0]
